Goal: Information Seeking & Learning: Check status

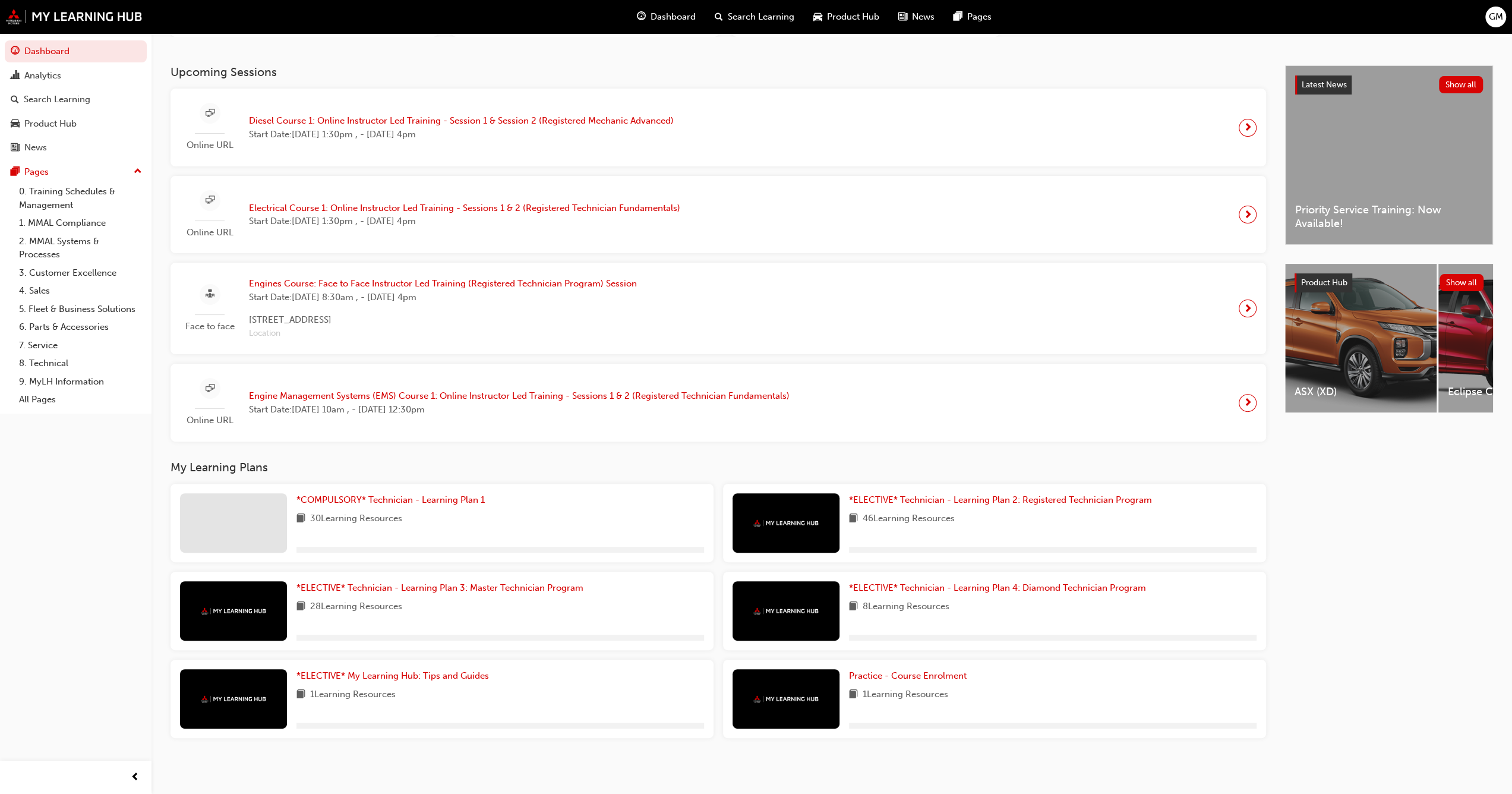
scroll to position [197, 0]
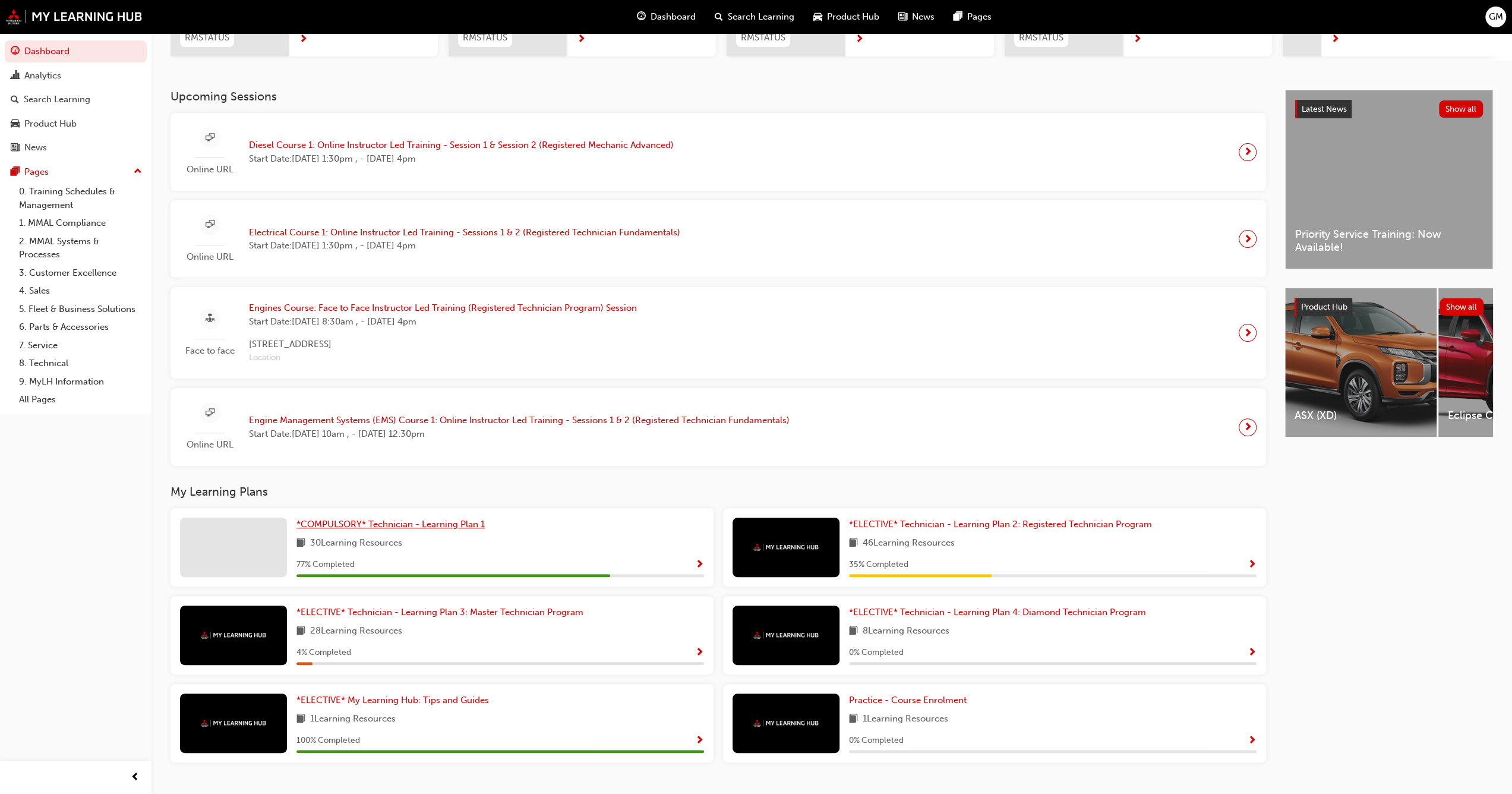
click at [411, 526] on span "*COMPULSORY* Technician - Learning Plan 1" at bounding box center [391, 524] width 189 height 11
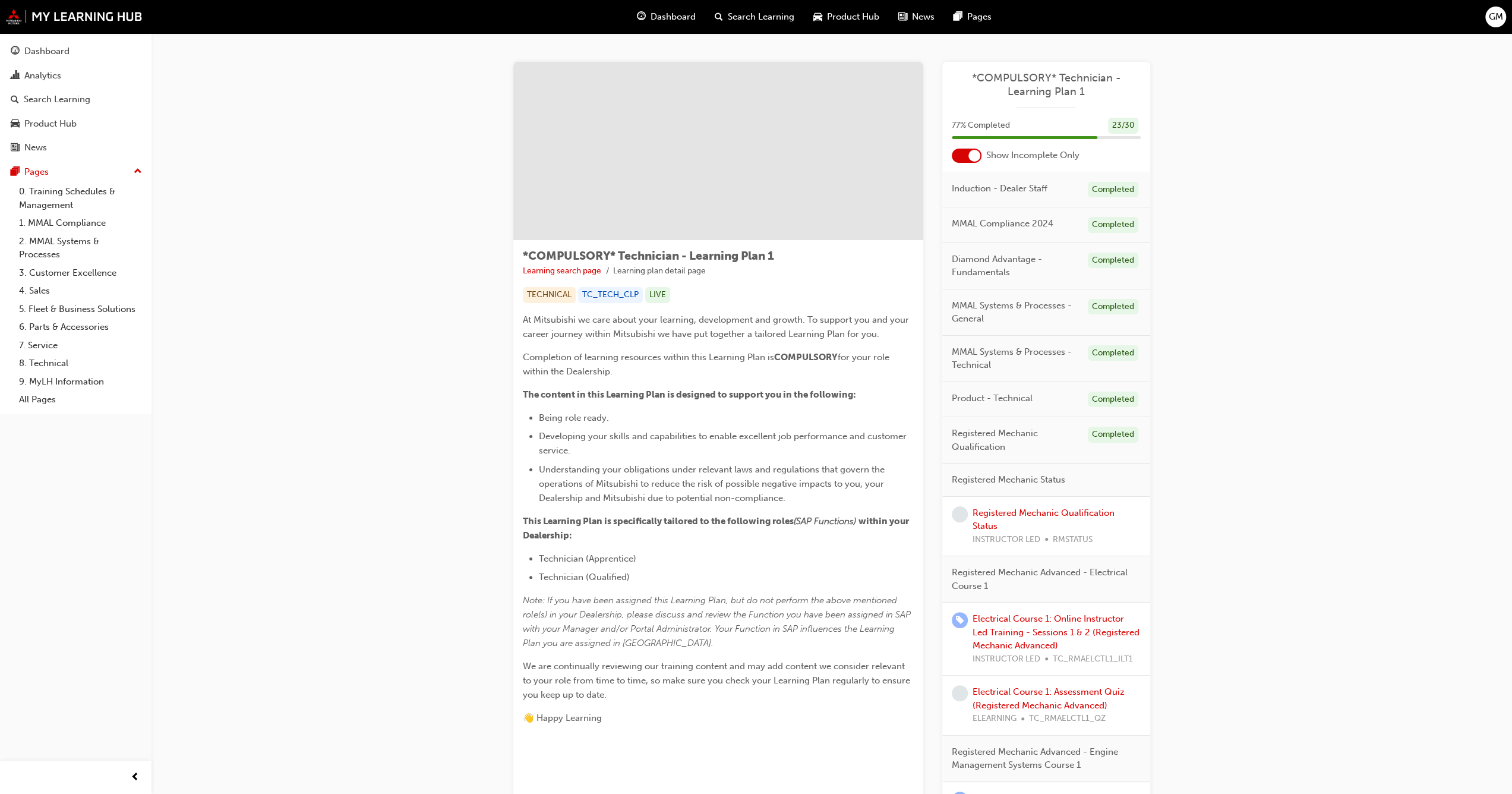
scroll to position [59, 0]
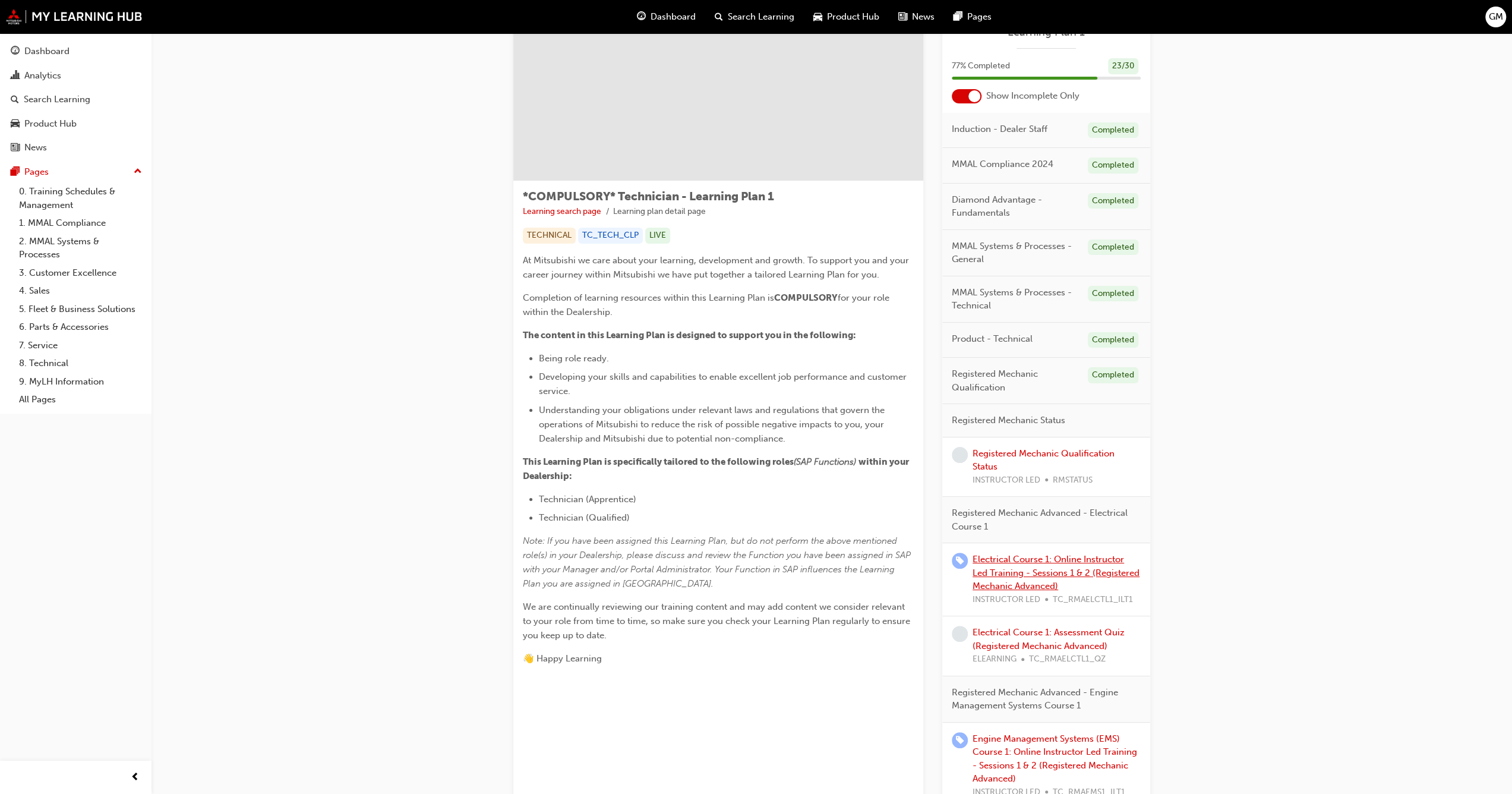
click at [1018, 566] on link "Electrical Course 1: Online Instructor Led Training - Sessions 1 & 2 (Registere…" at bounding box center [1056, 572] width 167 height 37
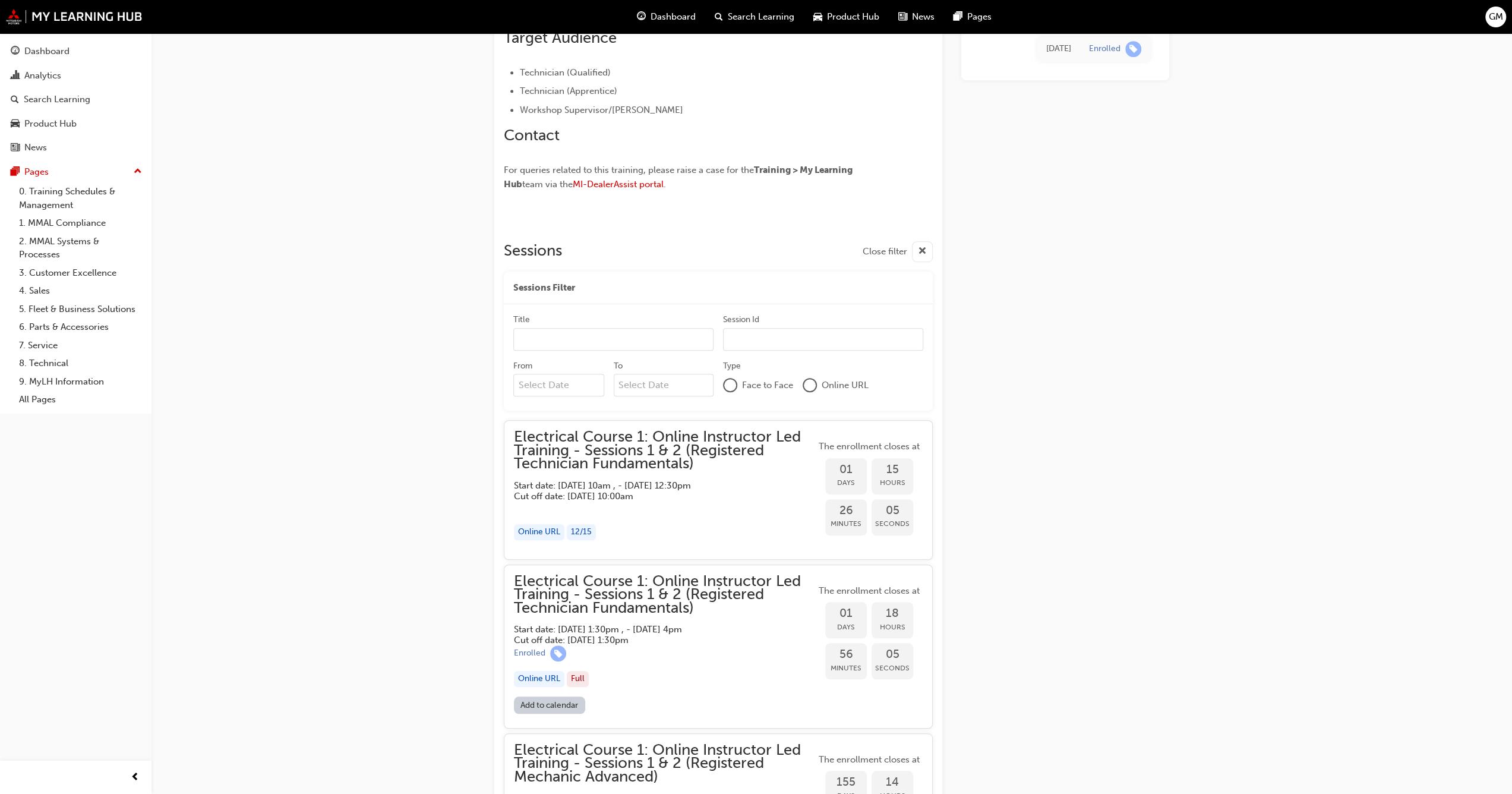
scroll to position [678, 0]
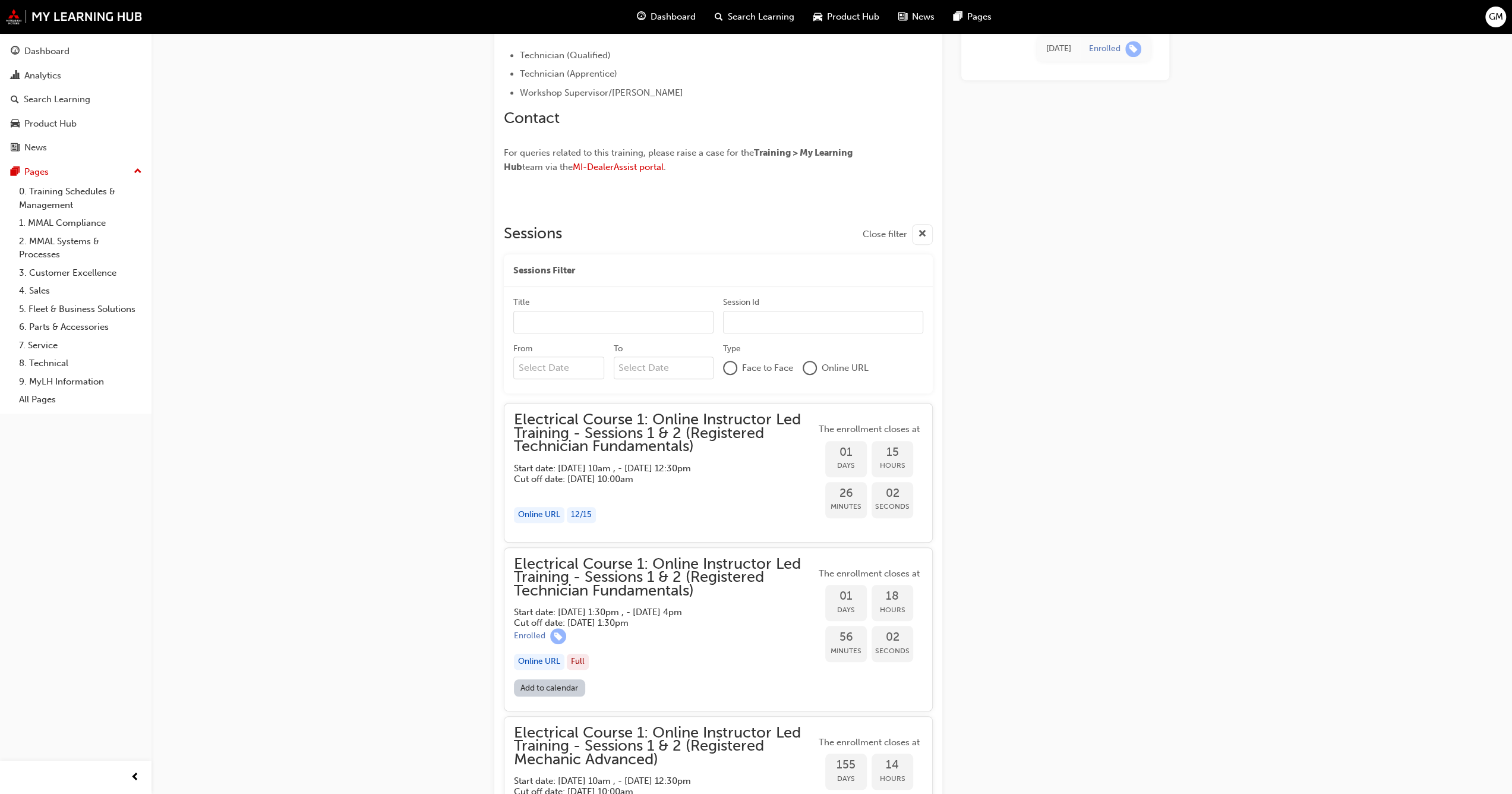
click at [696, 481] on h5 "Cut off date: [DATE] 10:00am" at bounding box center [655, 479] width 283 height 11
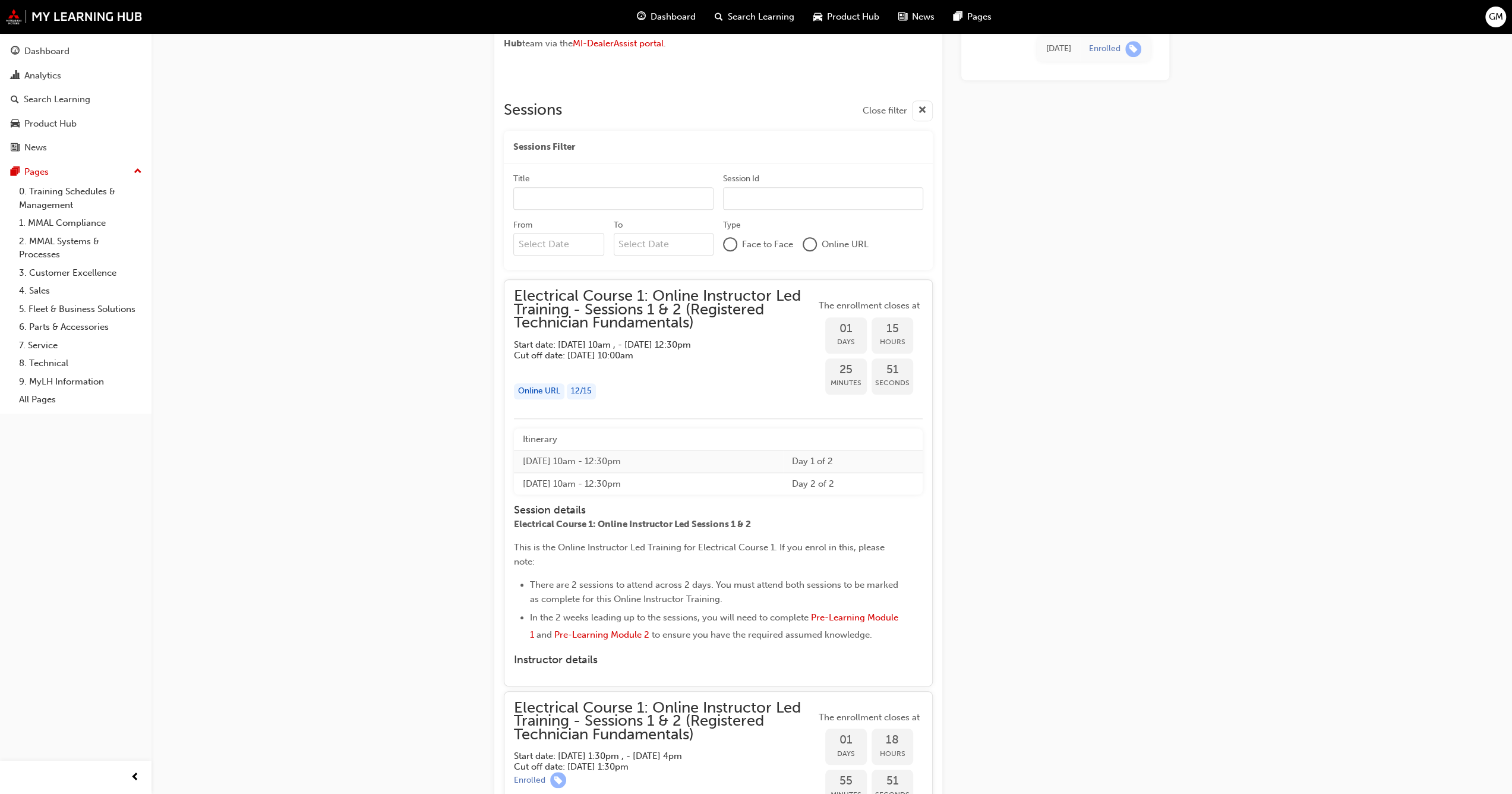
scroll to position [891, 0]
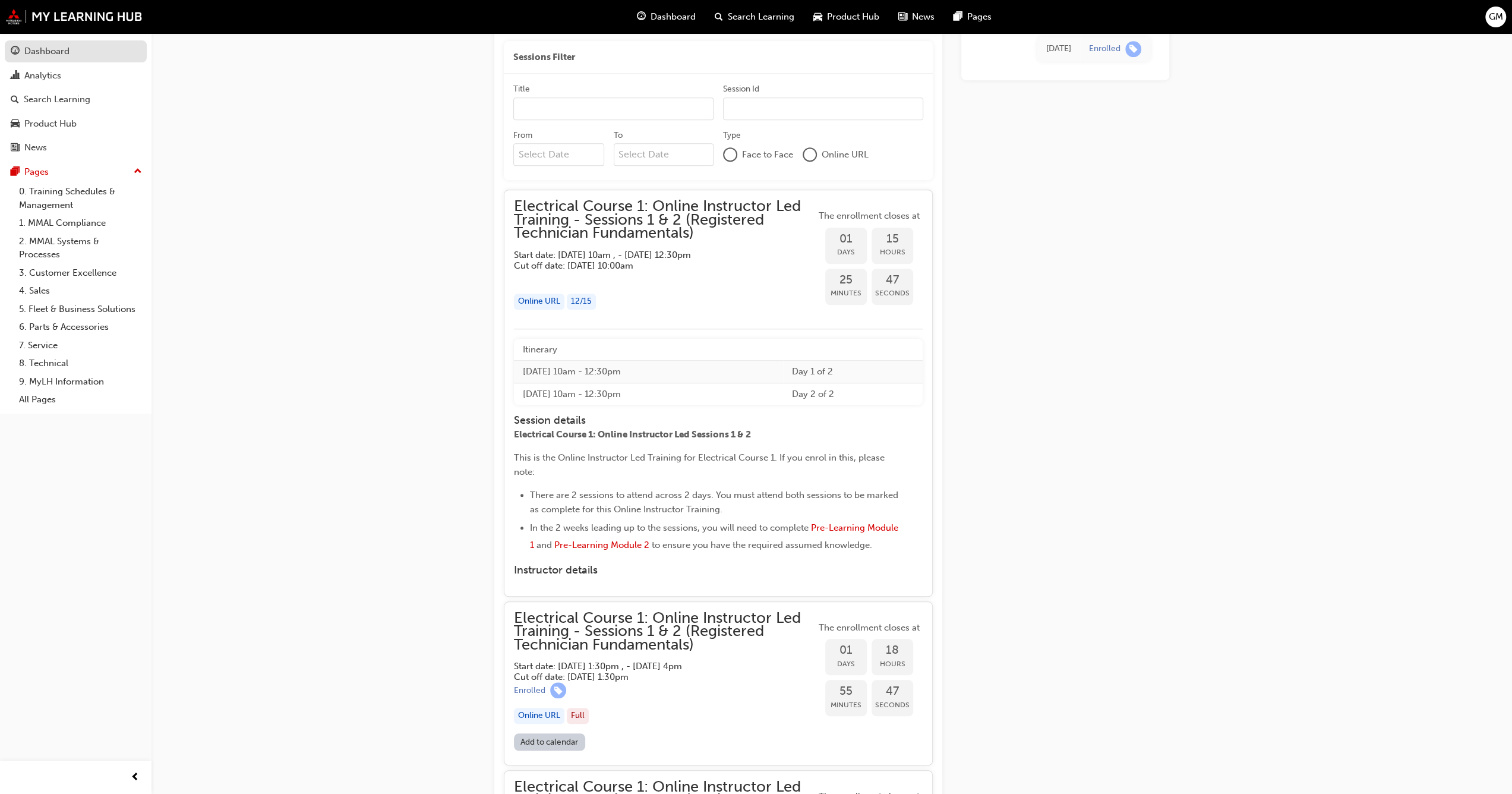
click at [52, 59] on link "Dashboard" at bounding box center [75, 51] width 142 height 22
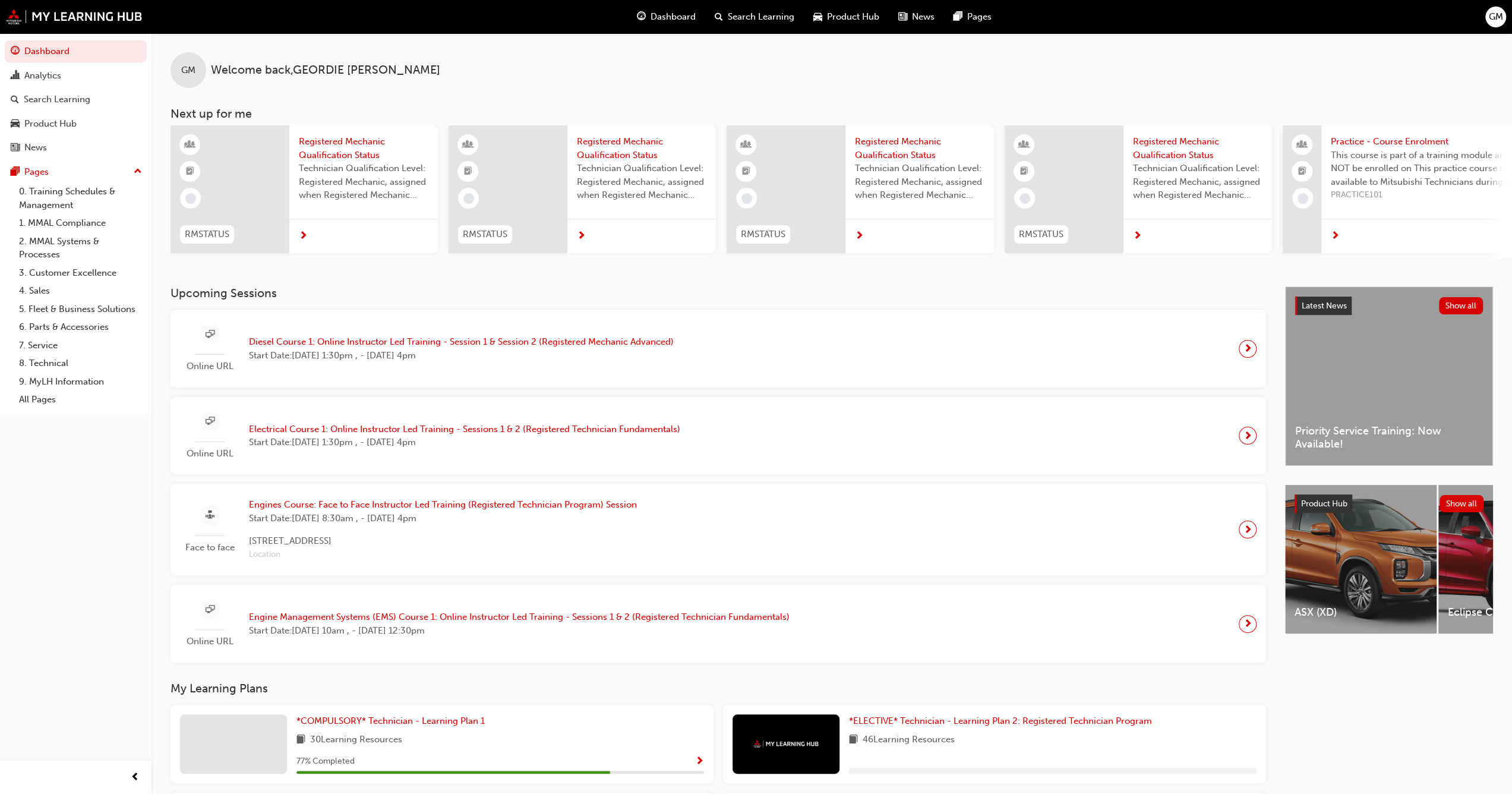
click at [534, 349] on span "Diesel Course 1: Online Instructor Led Training - Session 1 & Session 2 (Regist…" at bounding box center [461, 342] width 425 height 14
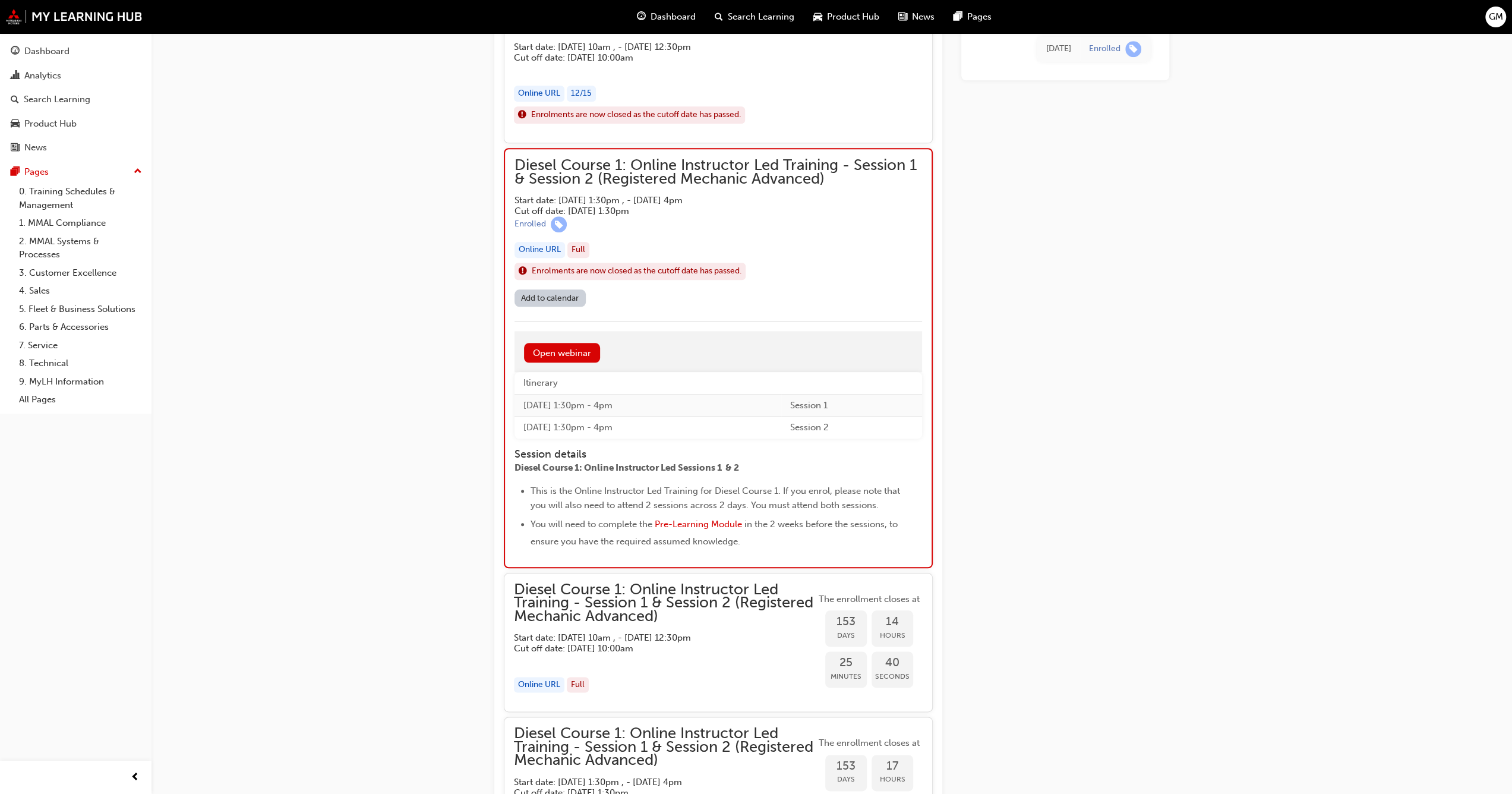
scroll to position [1013, 0]
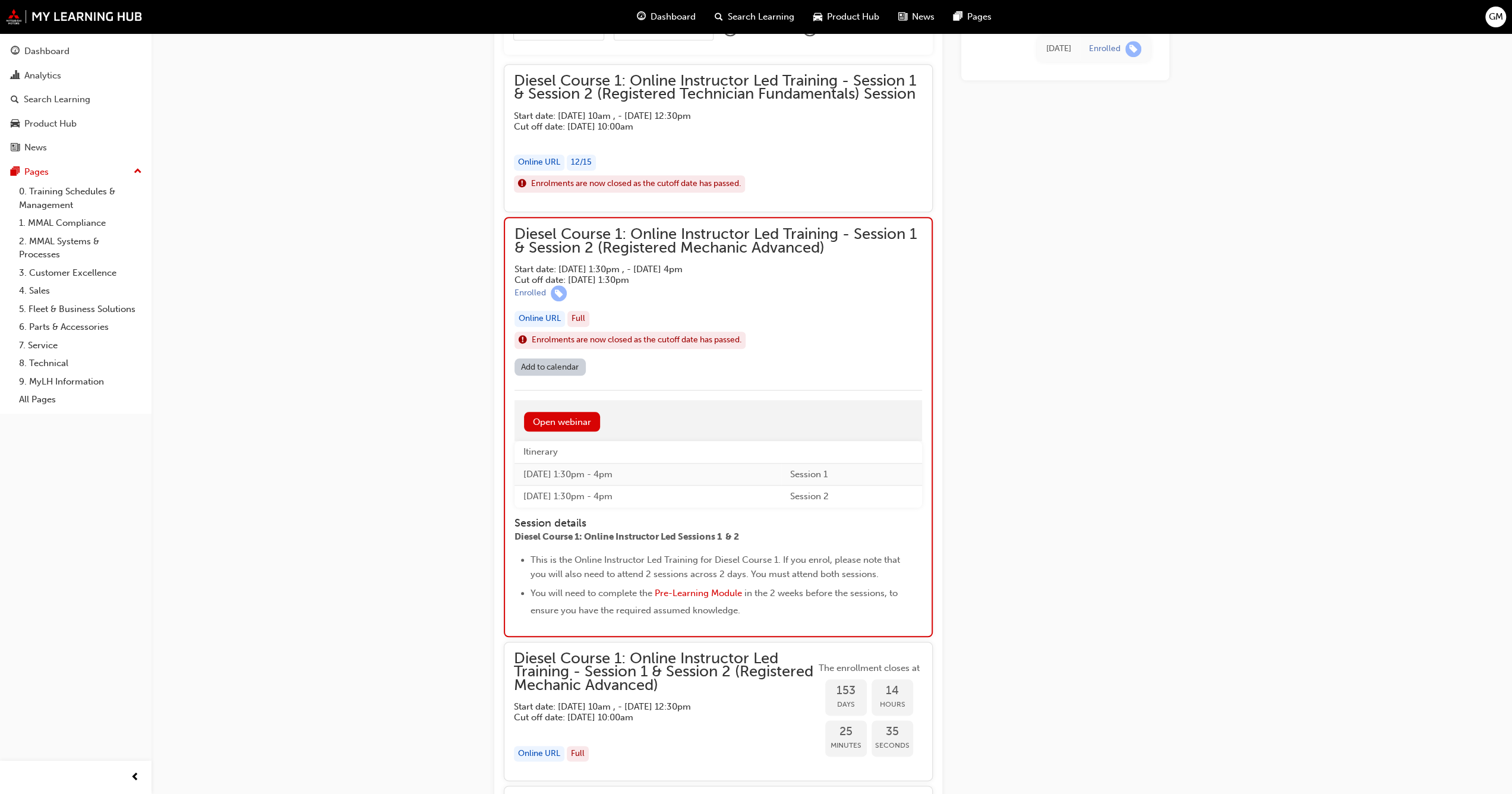
click at [46, 86] on button "Dashboard Analytics Search Learning Product Hub News Pages" at bounding box center [75, 100] width 142 height 123
click at [46, 80] on div "Analytics" at bounding box center [43, 76] width 36 height 14
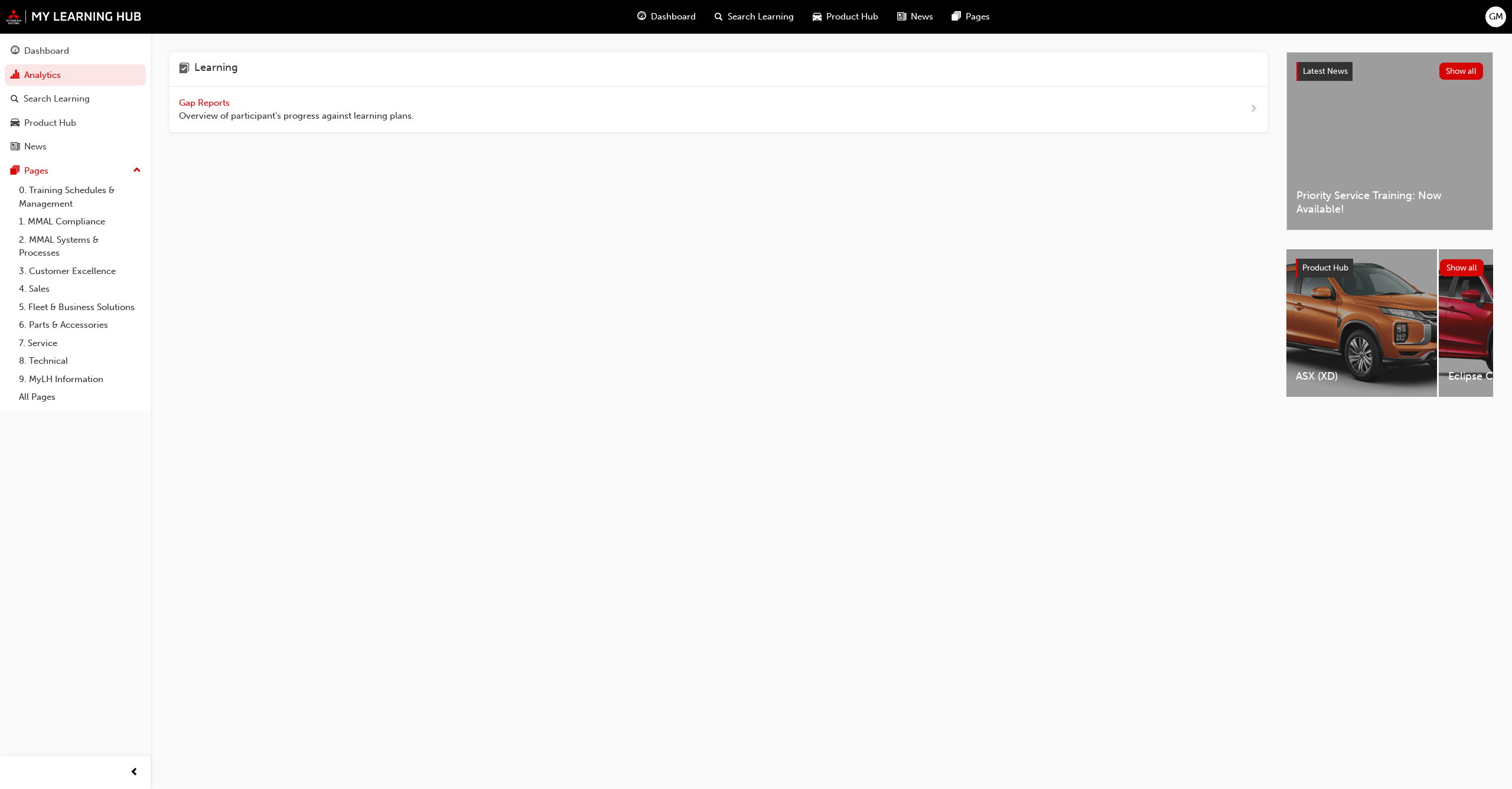
click at [225, 104] on span "Gap Reports" at bounding box center [206, 103] width 53 height 11
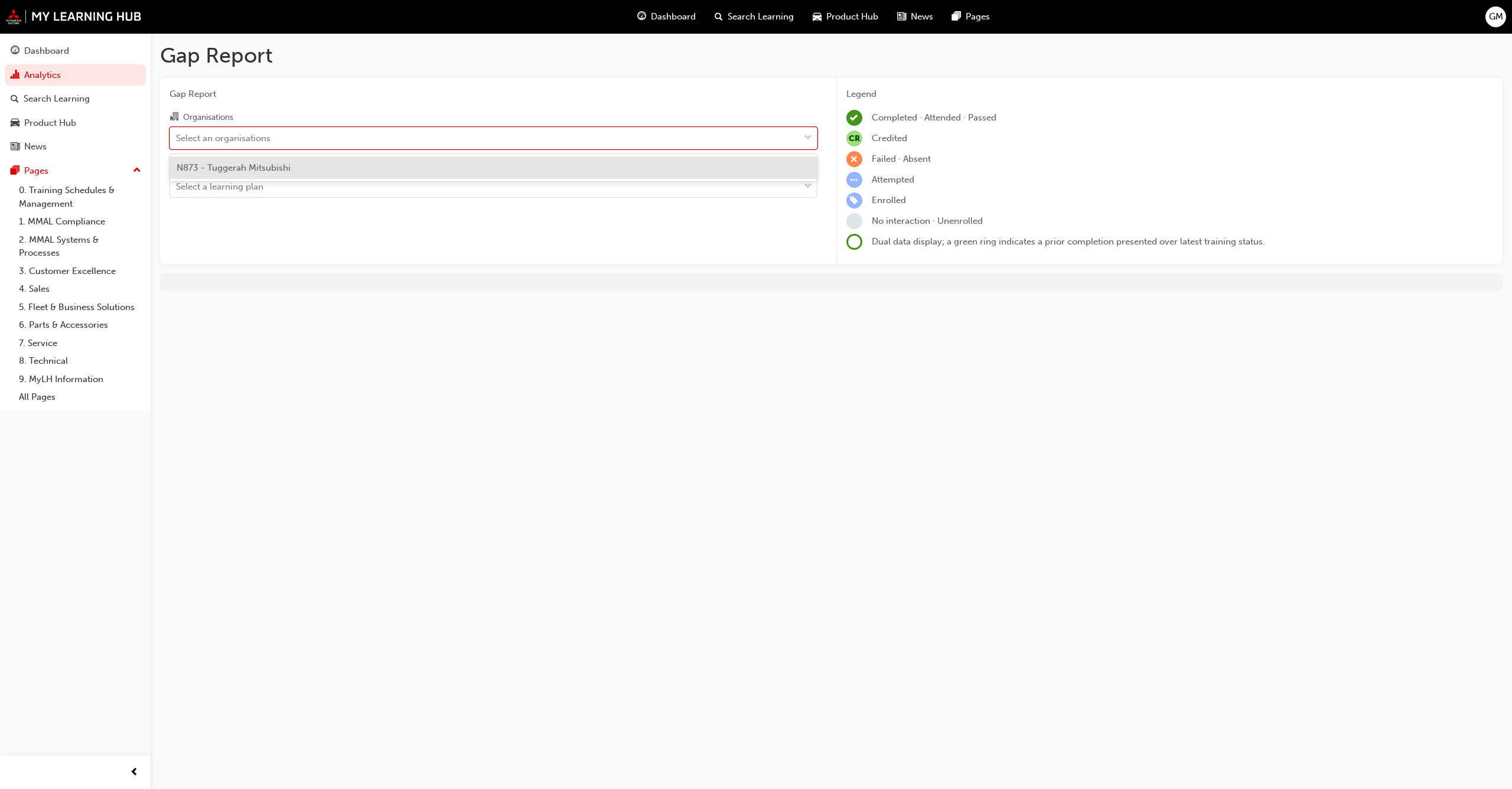
click at [417, 144] on div "Select an organisations" at bounding box center [485, 138] width 629 height 20
click at [177, 142] on input "Organisations option N873 - Tuggerah Mitsubishi focused, 1 of 1. 1 result avail…" at bounding box center [177, 137] width 2 height 10
click at [350, 169] on div "N873 - Tuggerah Mitsubishi" at bounding box center [493, 168] width 648 height 23
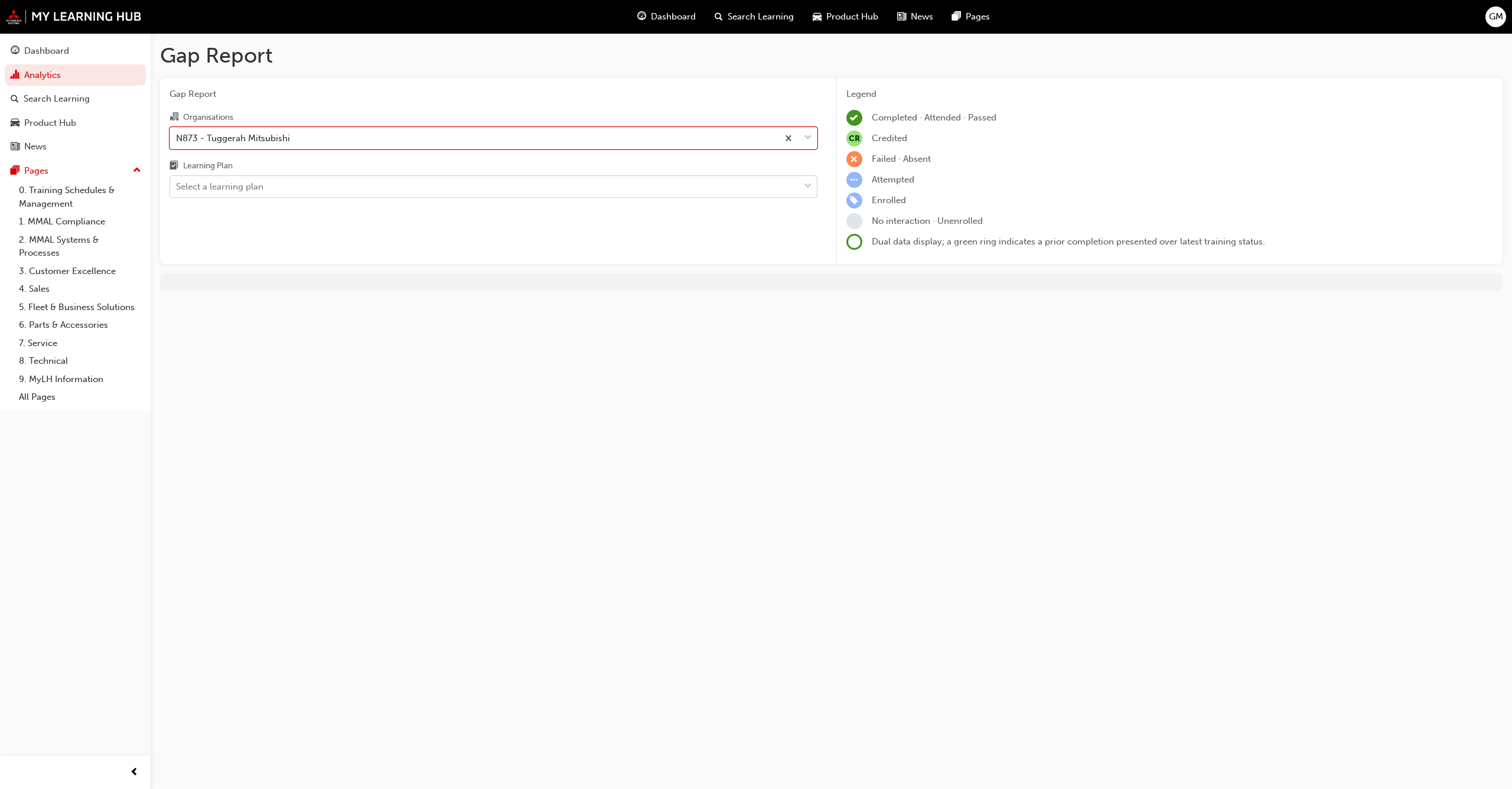
click at [351, 180] on div "Select a learning plan" at bounding box center [485, 187] width 629 height 20
click at [177, 181] on input "Learning Plan Select a learning plan" at bounding box center [177, 186] width 2 height 10
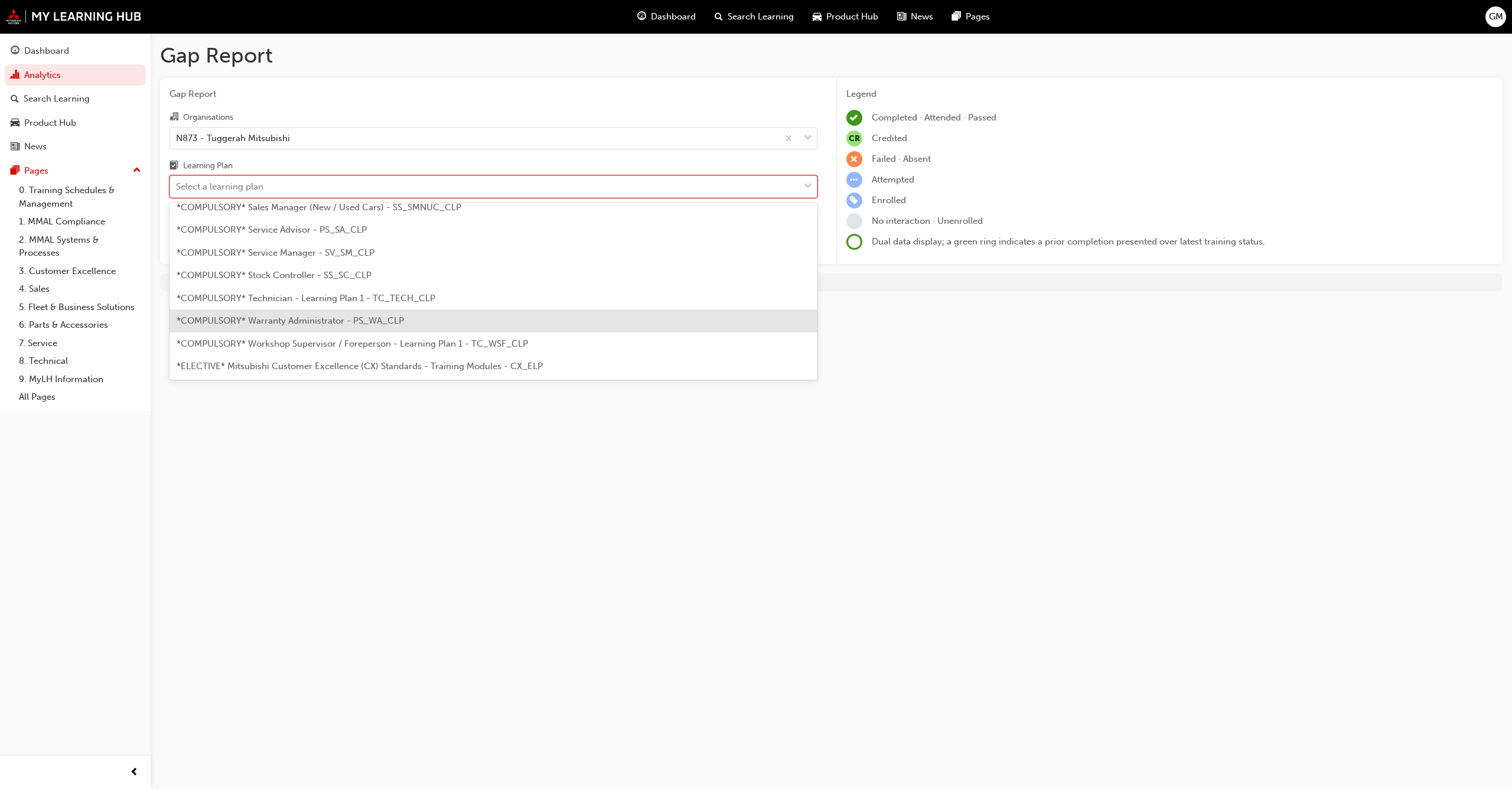
scroll to position [413, 0]
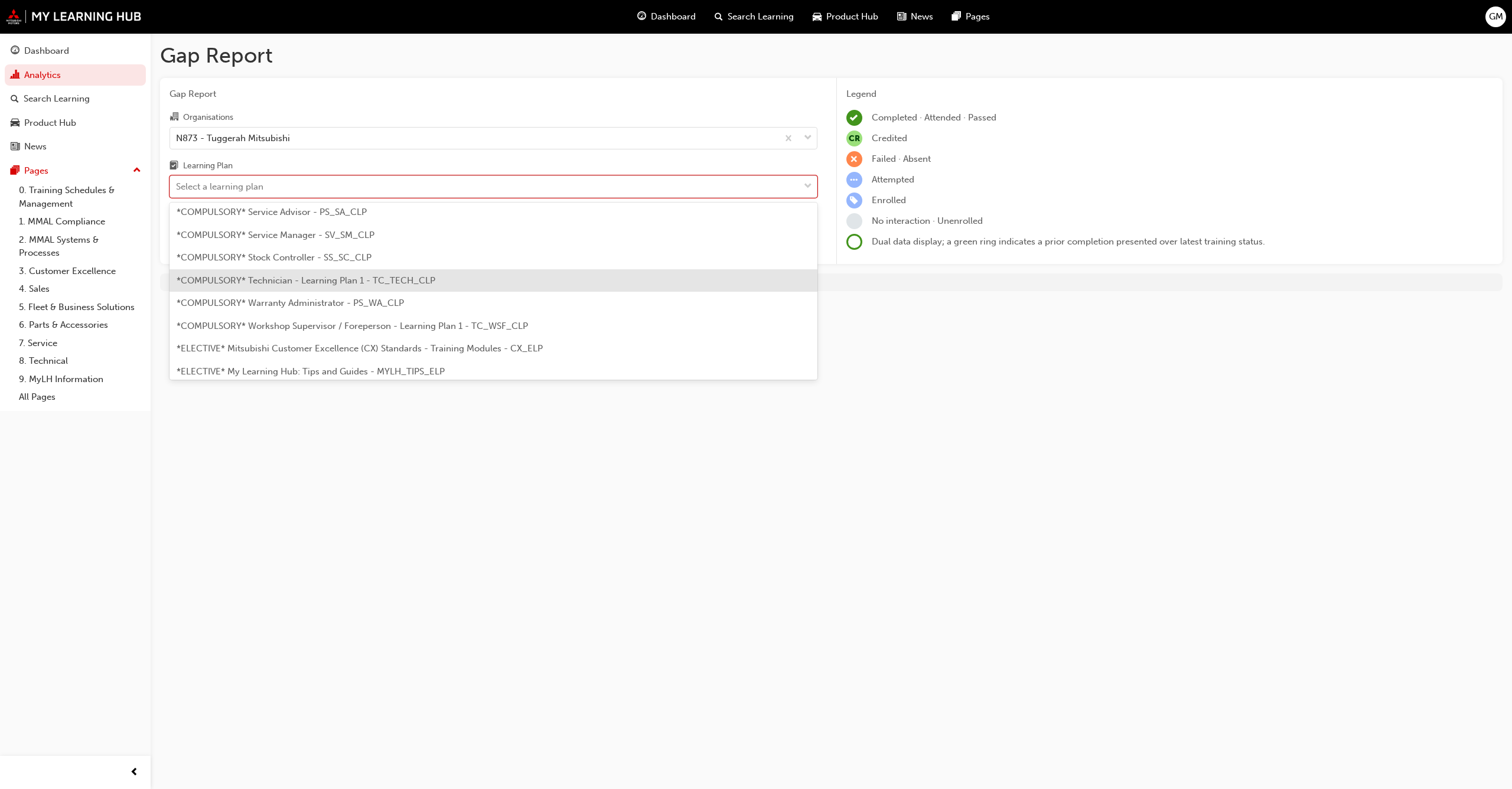
click at [405, 273] on div "*COMPULSORY* Technician - Learning Plan 1 - TC_TECH_CLP" at bounding box center [493, 280] width 648 height 23
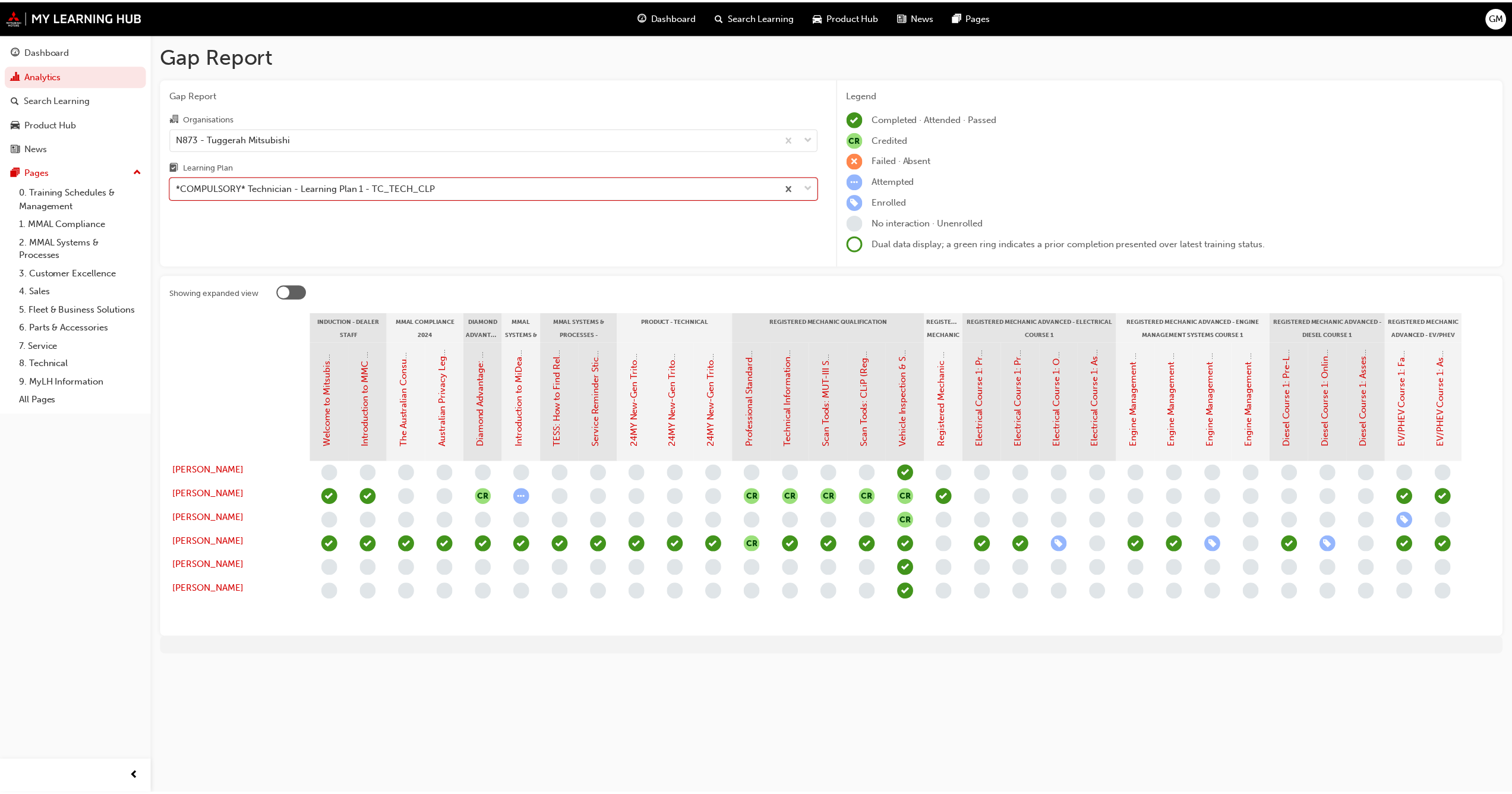
scroll to position [0, 21]
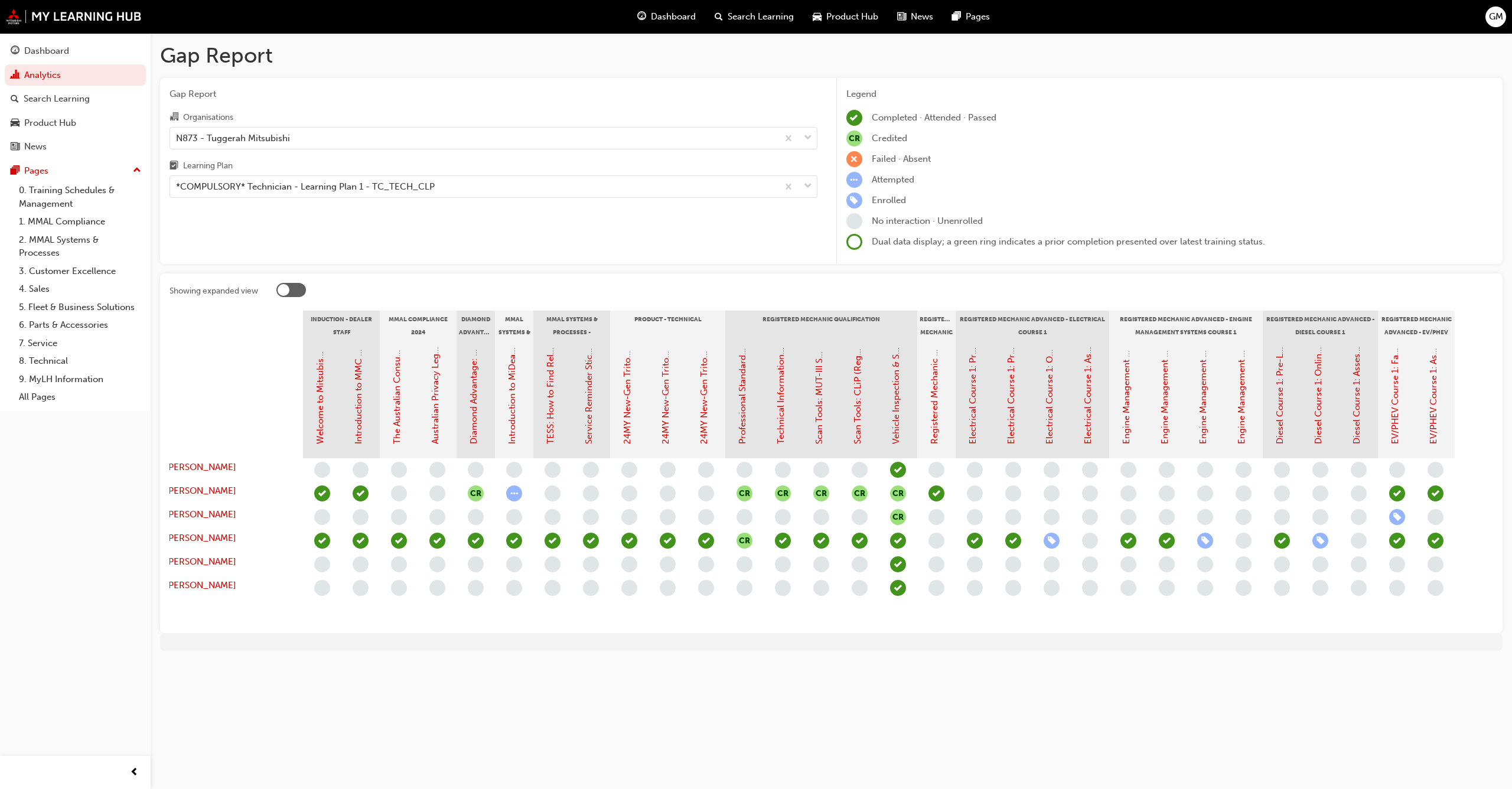
click at [1218, 720] on div "Gap Report Gap Report Organisations N873 - Tuggerah Mitsubishi Learning Plan *C…" at bounding box center [756, 394] width 1512 height 789
click at [937, 537] on span "learningRecordVerb_NONE-icon" at bounding box center [936, 540] width 16 height 16
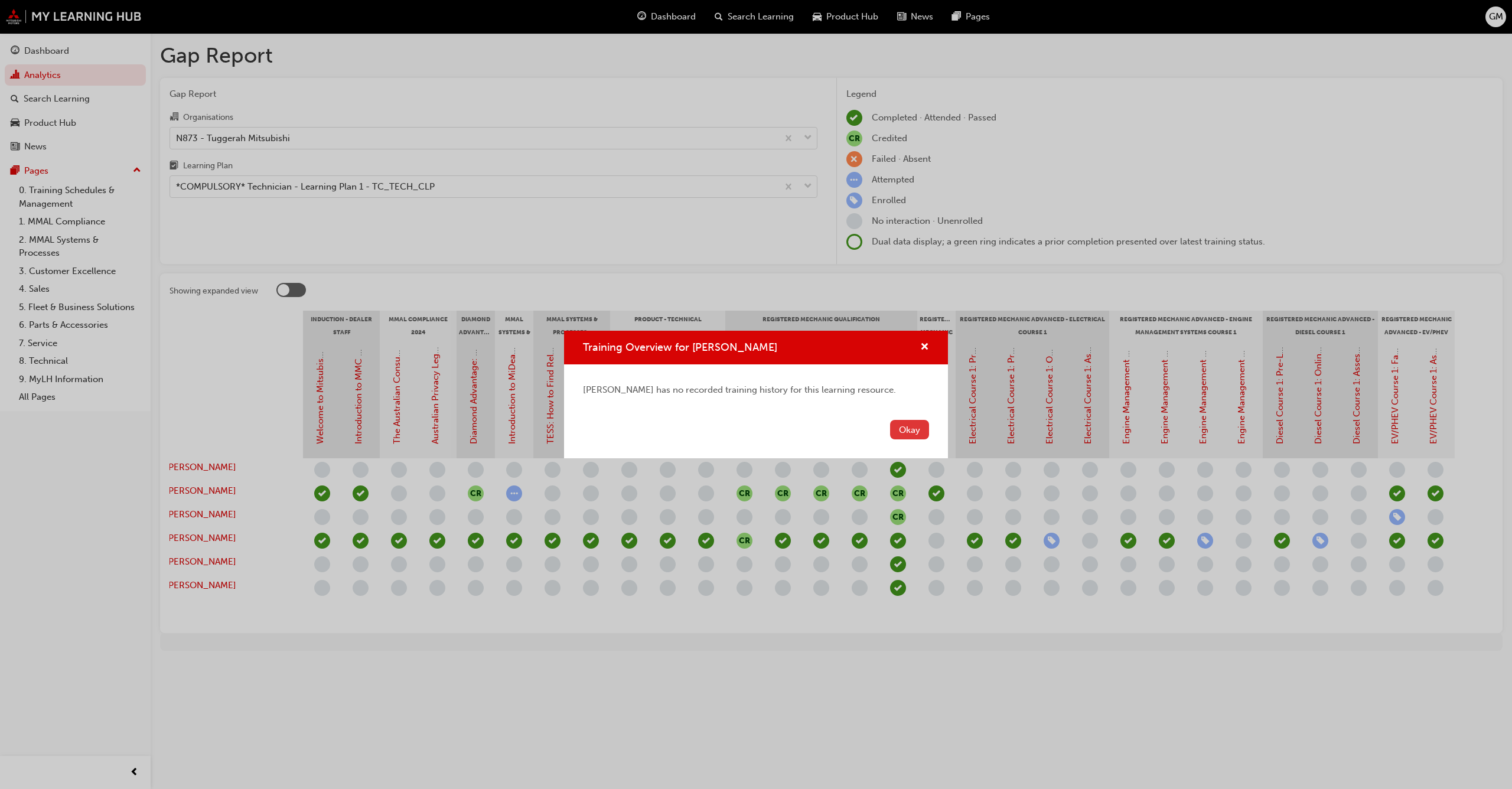
click at [918, 429] on button "Okay" at bounding box center [910, 430] width 39 height 20
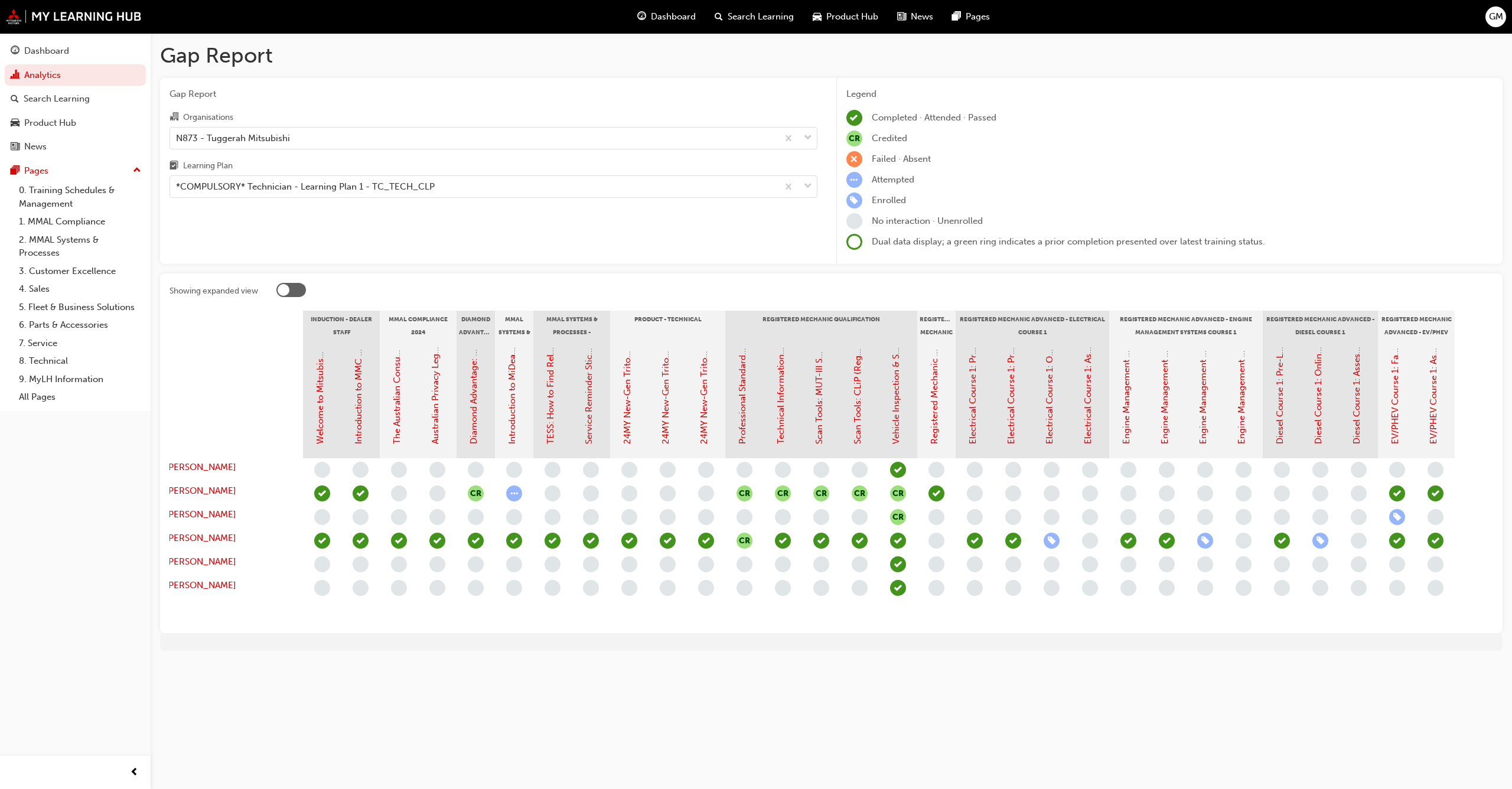
click at [940, 539] on span "learningRecordVerb_NONE-icon" at bounding box center [936, 540] width 16 height 16
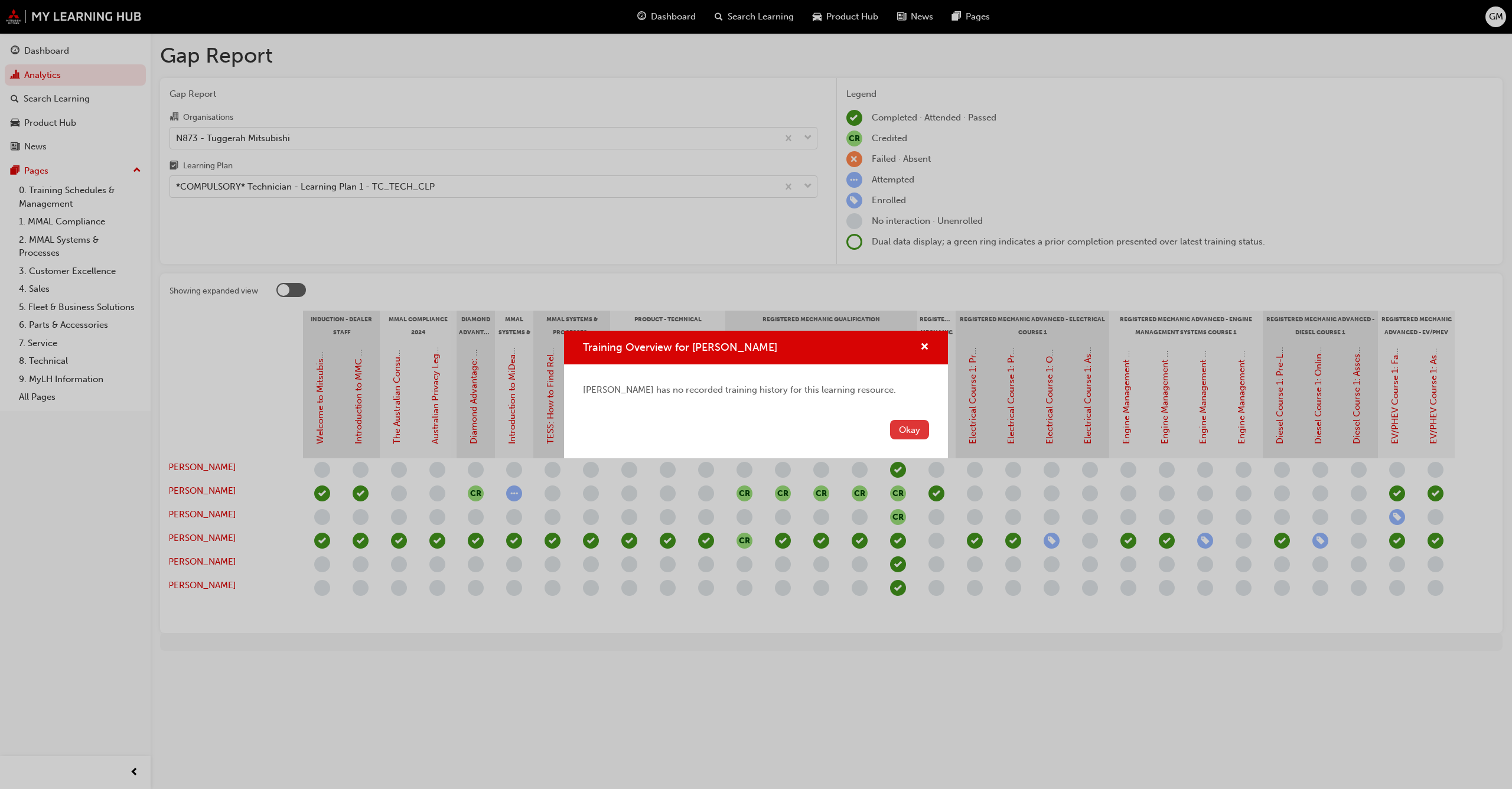
click at [904, 432] on button "Okay" at bounding box center [910, 430] width 39 height 20
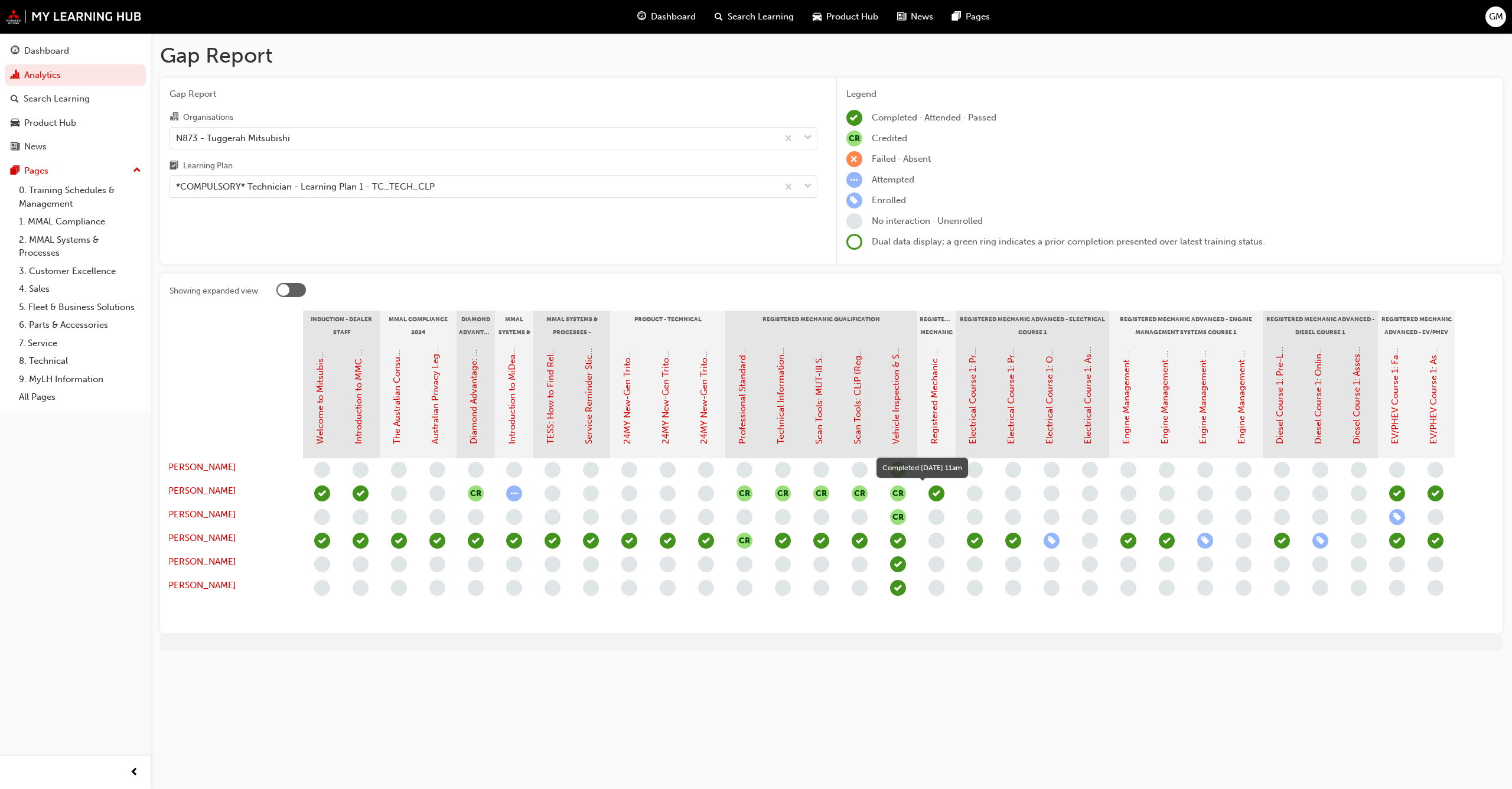
click at [937, 493] on span "learningRecordVerb_COMPLETE-icon" at bounding box center [936, 493] width 16 height 16
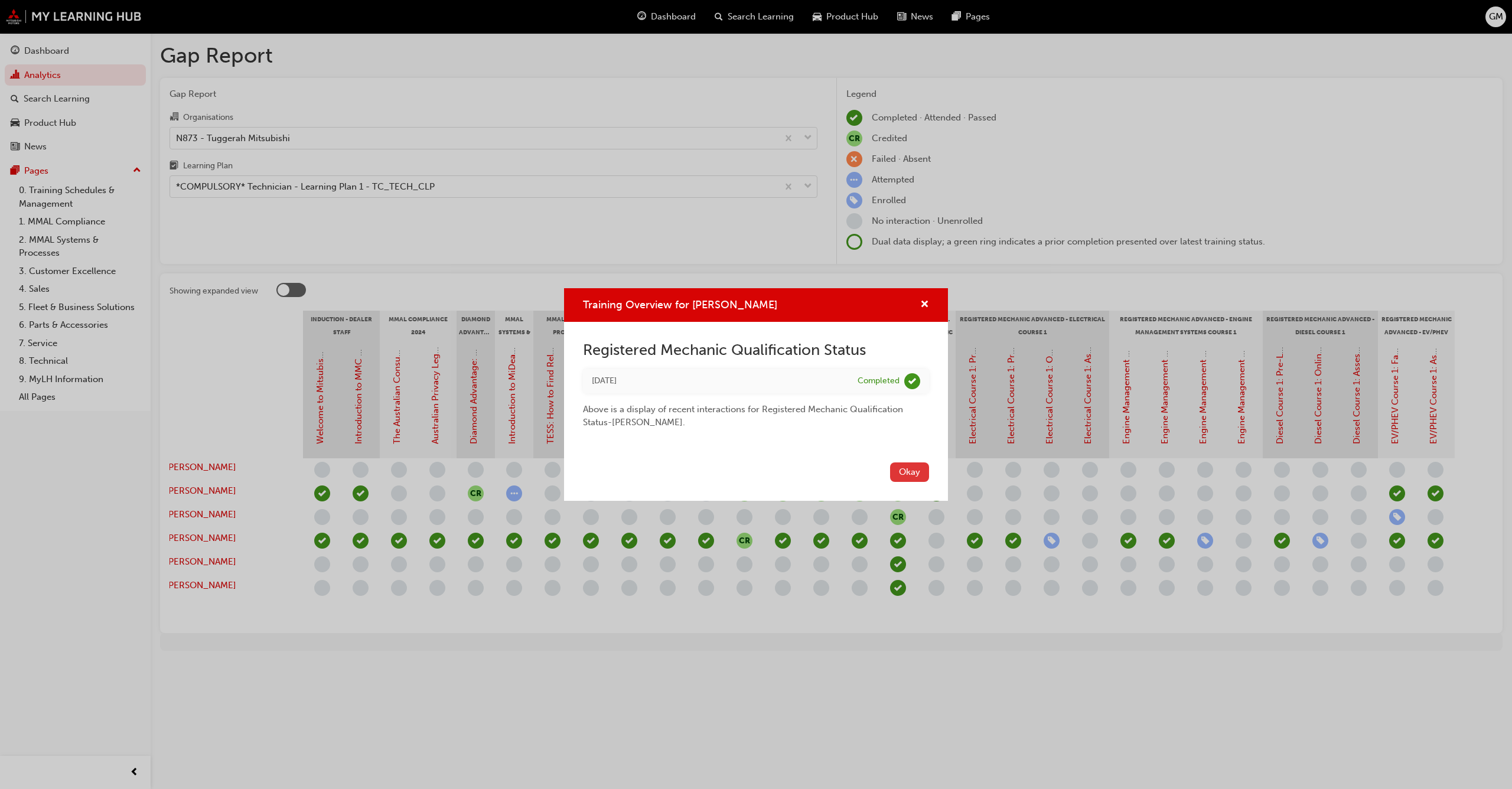
click at [909, 474] on button "Okay" at bounding box center [910, 472] width 39 height 20
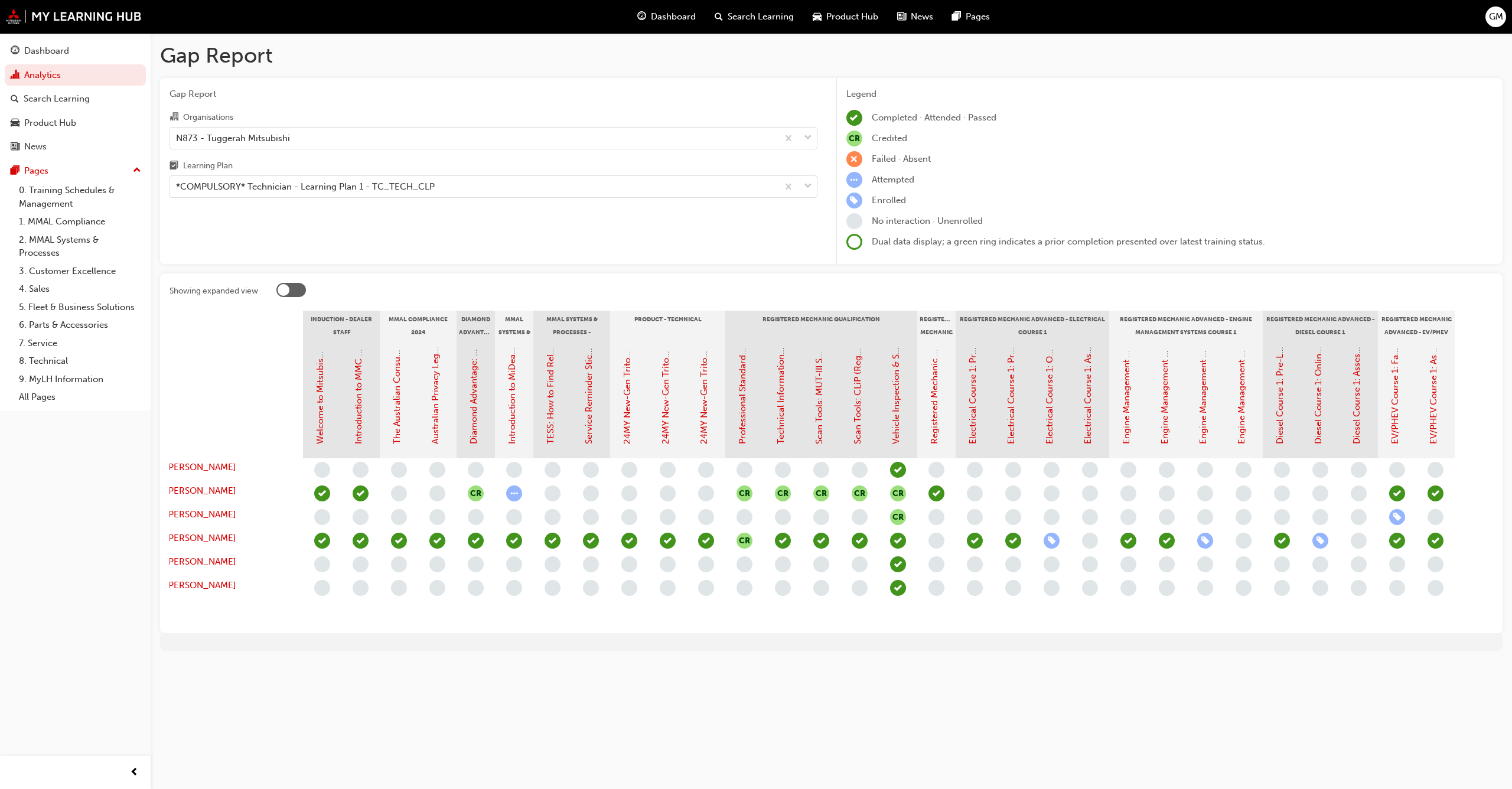
click at [1500, 17] on span "GM" at bounding box center [1496, 17] width 14 height 14
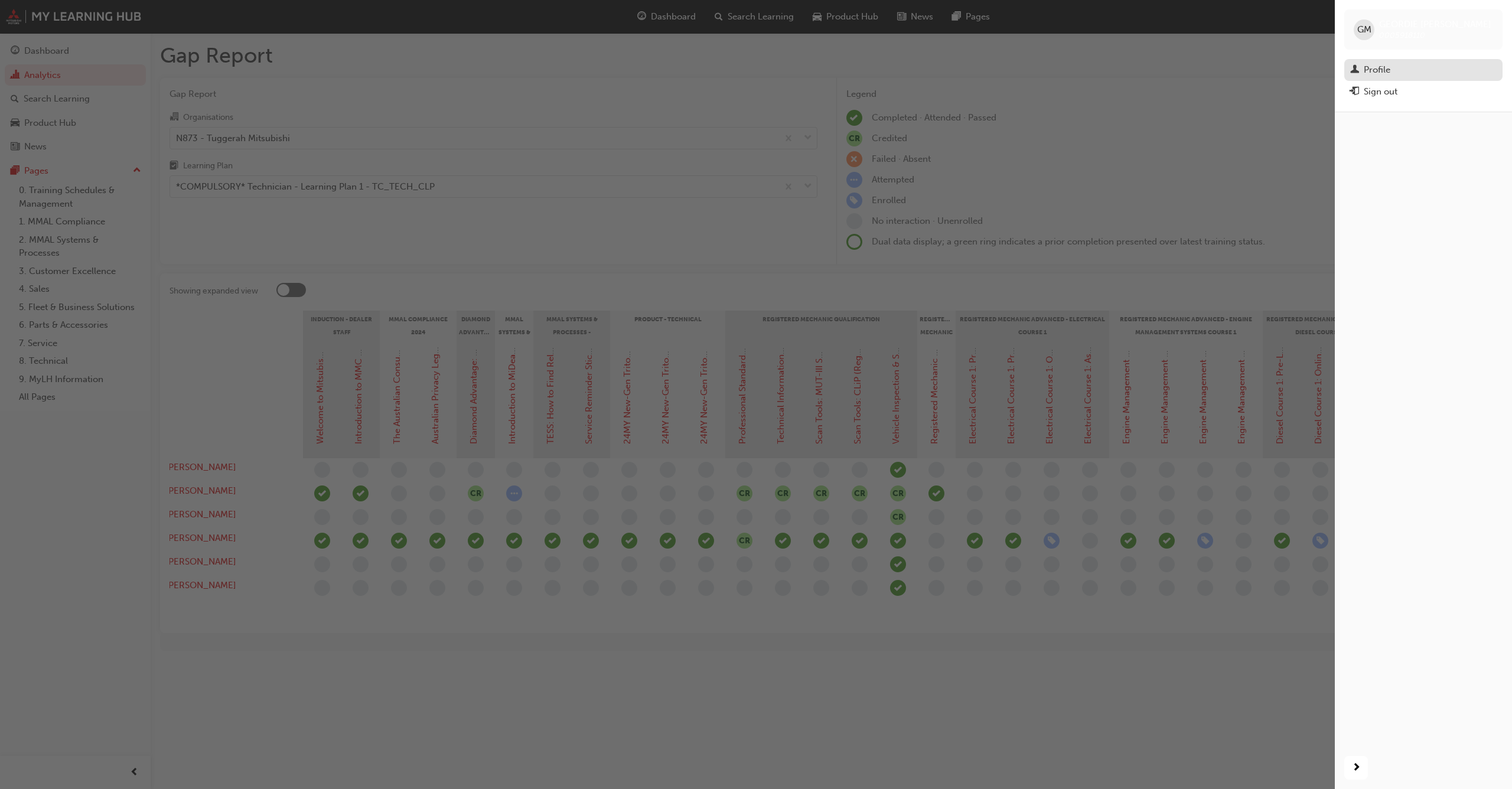
click at [1359, 67] on span "man-icon" at bounding box center [1355, 70] width 9 height 11
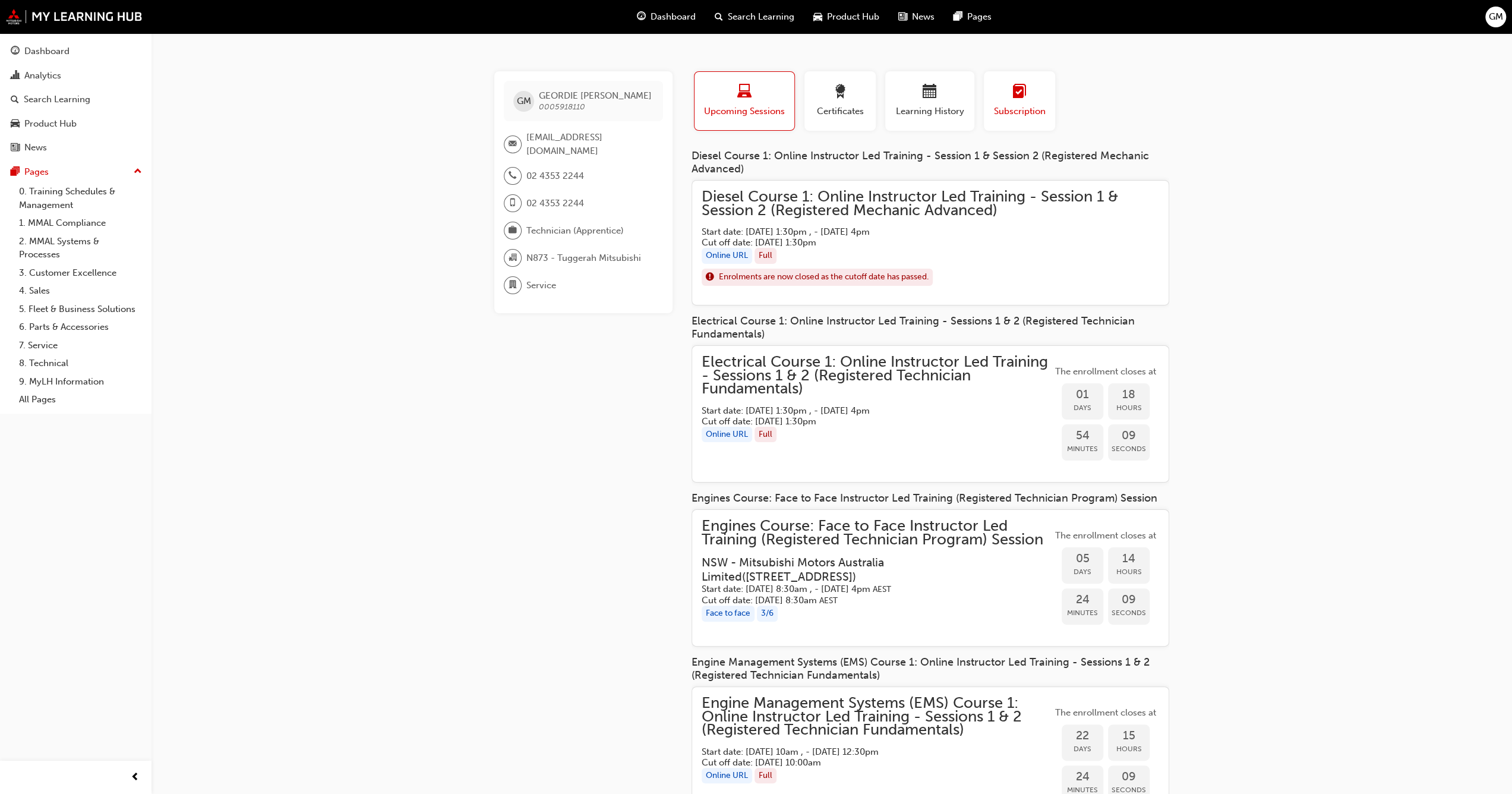
click at [1032, 92] on div "button" at bounding box center [1019, 94] width 53 height 18
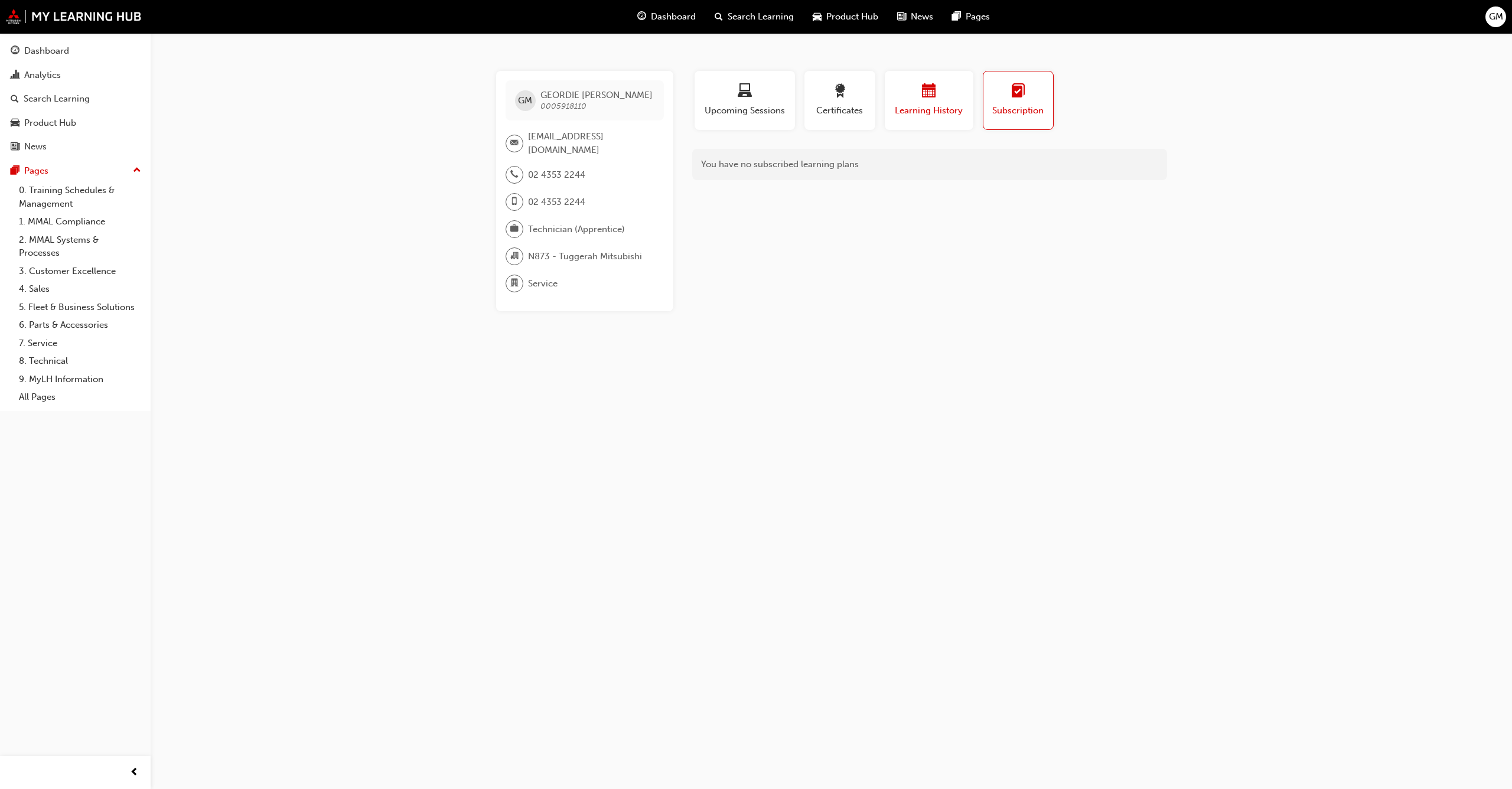
click at [949, 99] on div "button" at bounding box center [929, 93] width 71 height 18
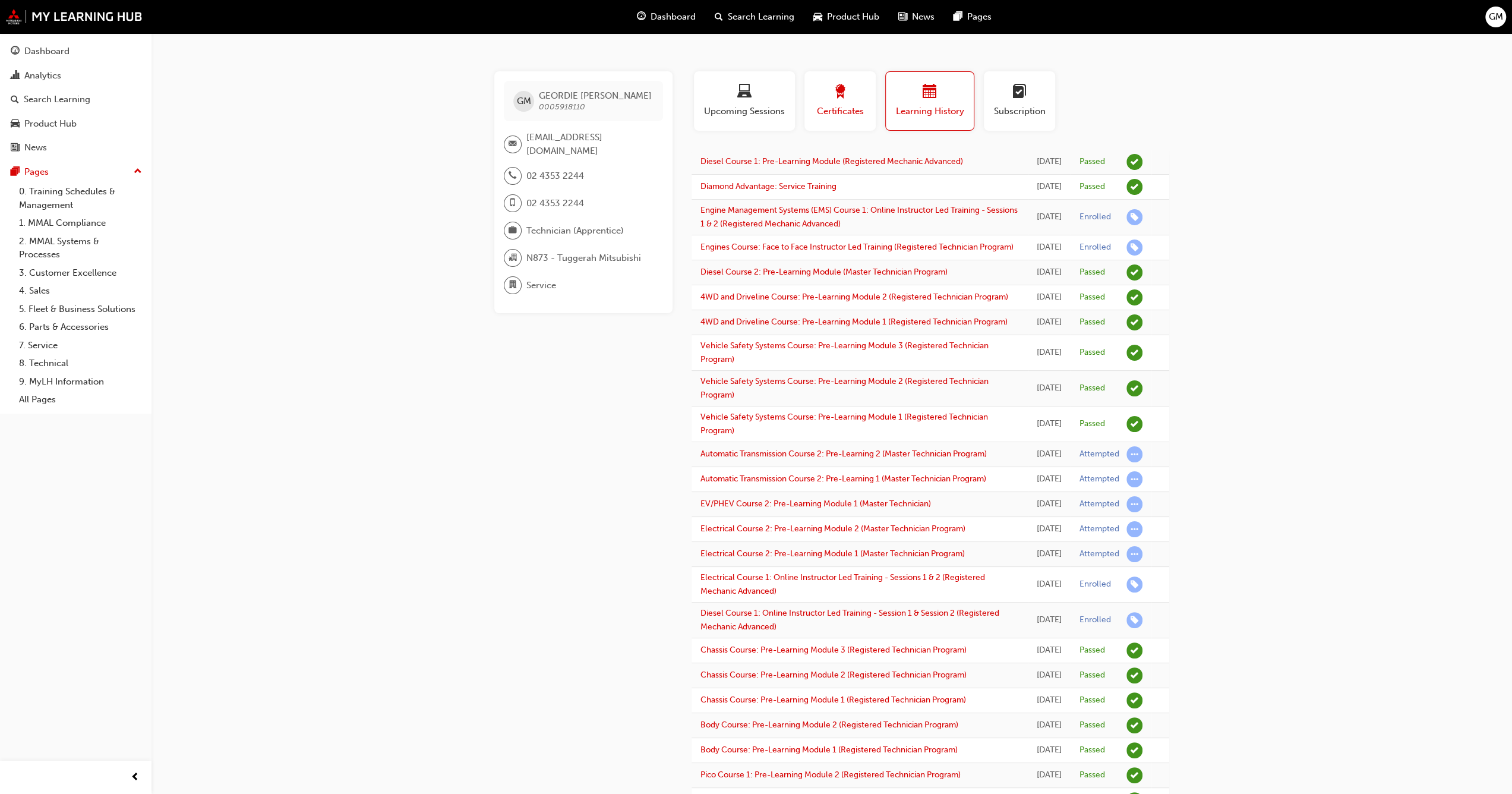
click at [838, 103] on div "Certificates" at bounding box center [840, 101] width 53 height 34
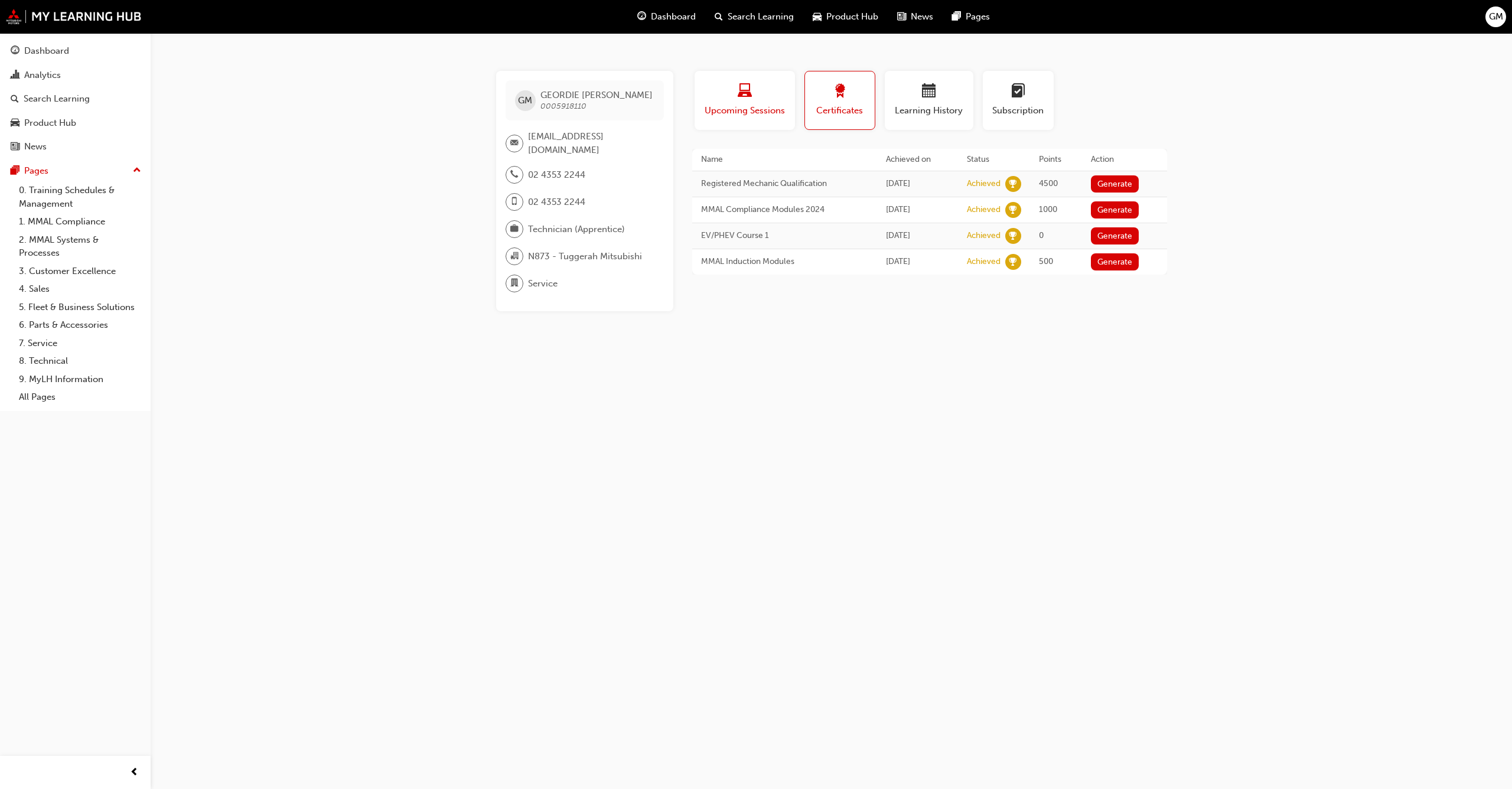
click at [747, 100] on span "laptop-icon" at bounding box center [745, 91] width 14 height 16
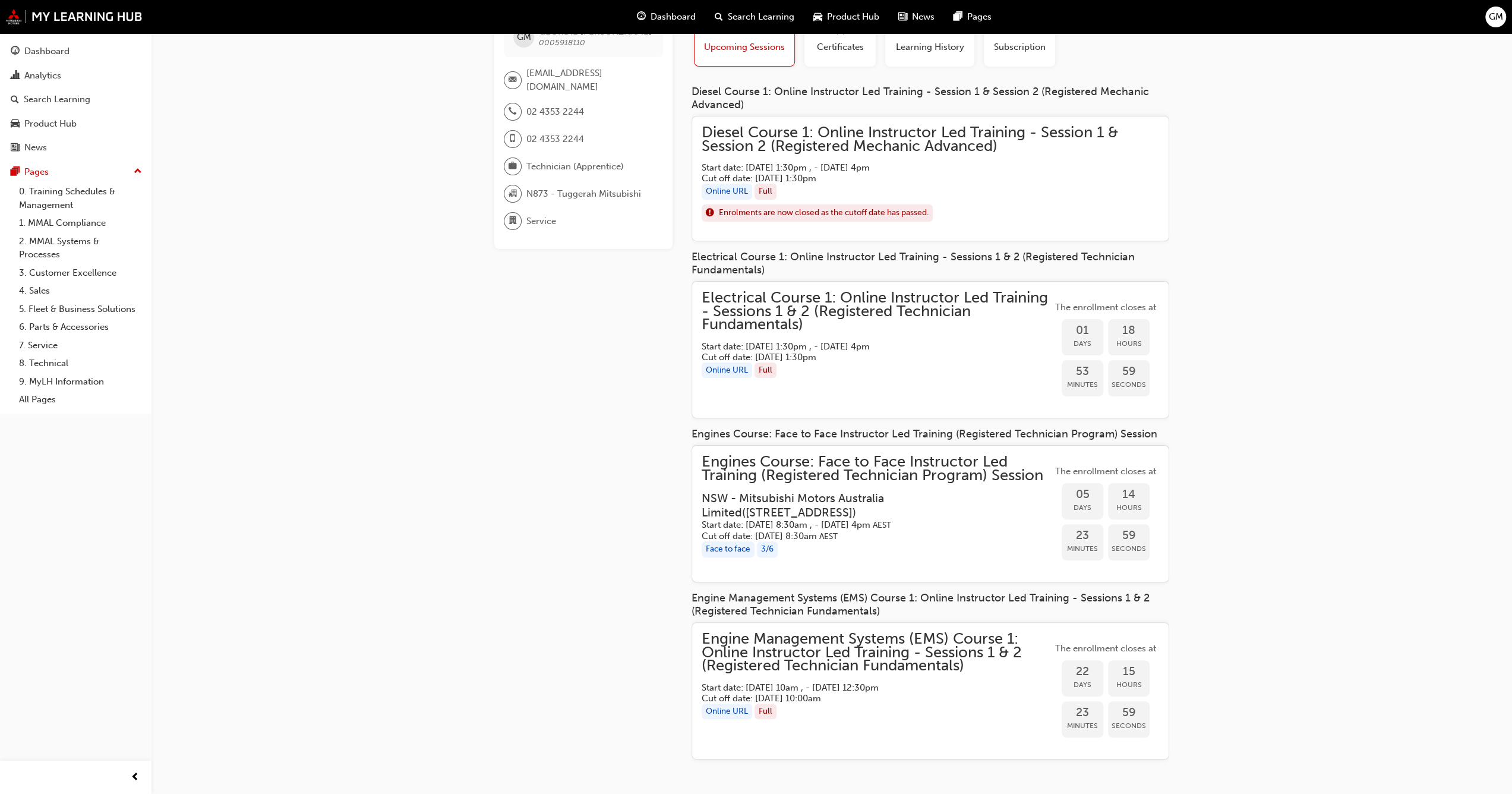
scroll to position [67, 0]
click at [62, 122] on div "Product Hub" at bounding box center [50, 124] width 52 height 14
